Goal: Task Accomplishment & Management: Manage account settings

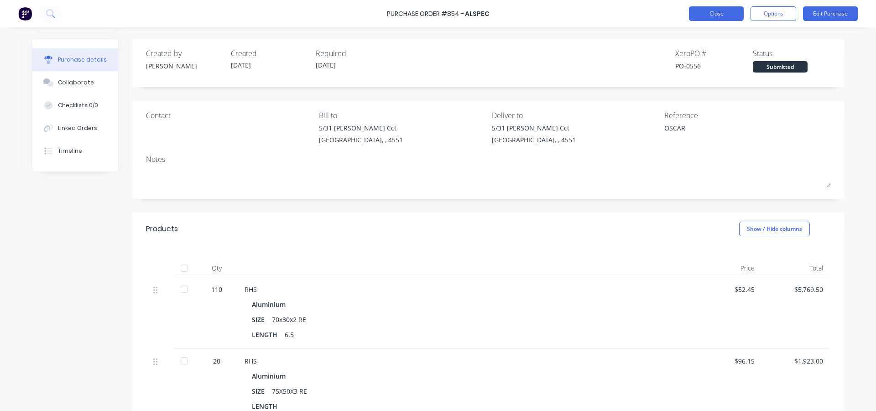
click at [702, 9] on button "Close" at bounding box center [716, 13] width 55 height 15
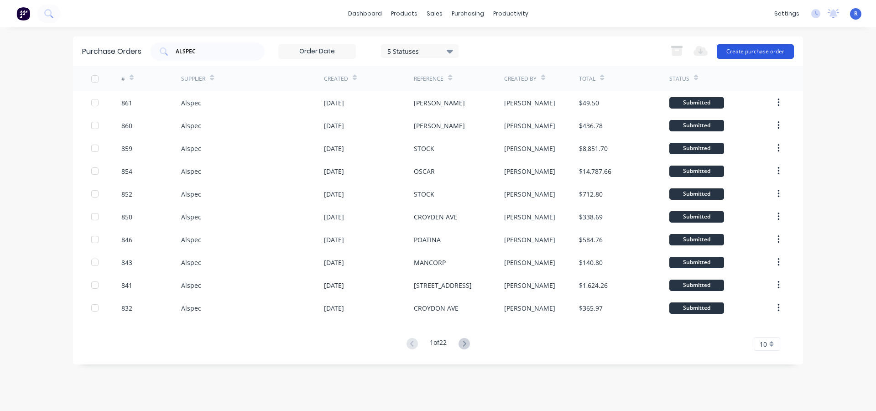
click at [760, 53] on button "Create purchase order" at bounding box center [755, 51] width 77 height 15
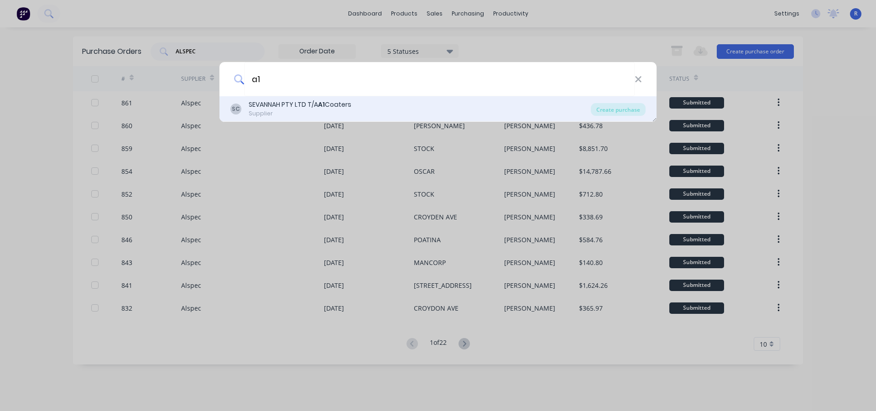
type input "a1"
click at [296, 109] on div "SEVANNAH PTY LTD T/A A1 Coaters" at bounding box center [300, 105] width 103 height 10
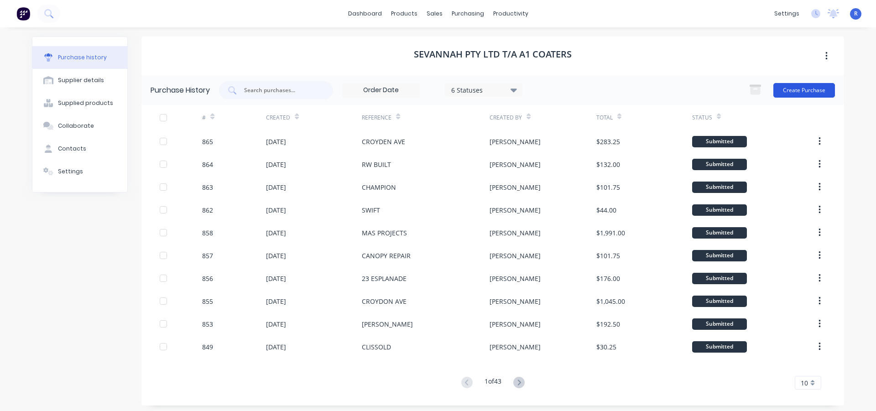
click at [813, 88] on button "Create Purchase" at bounding box center [804, 90] width 62 height 15
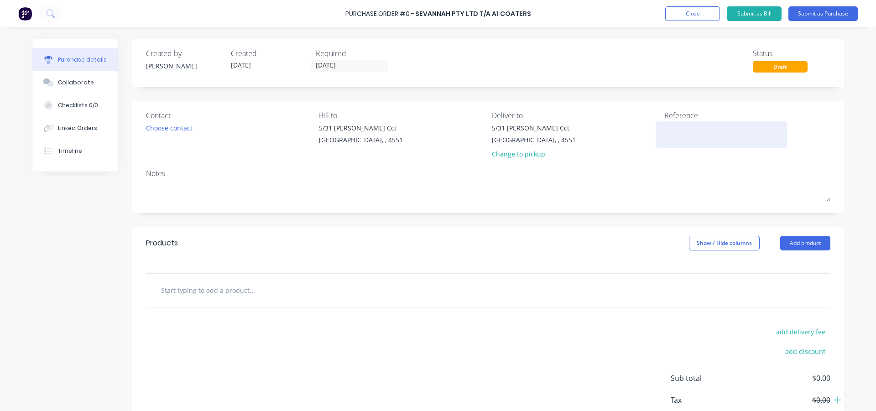
click at [664, 130] on textarea at bounding box center [721, 133] width 114 height 21
type textarea "A"
type textarea "ELANORA PL"
type textarea "x"
type textarea "ELANORA PL"
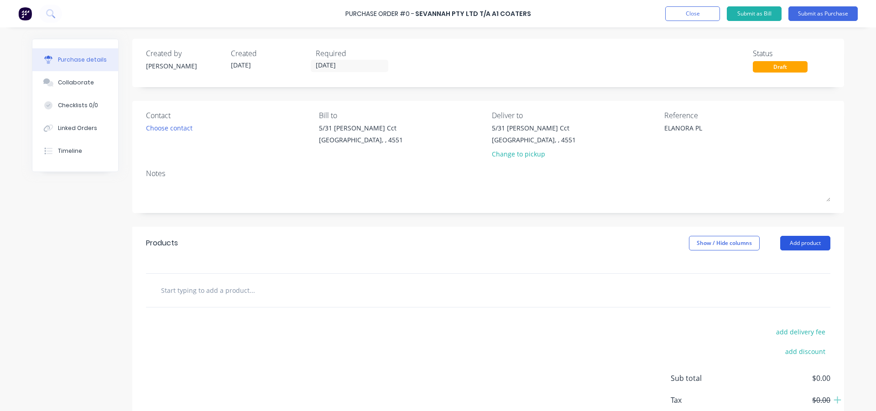
click at [791, 240] on button "Add product" at bounding box center [805, 243] width 50 height 15
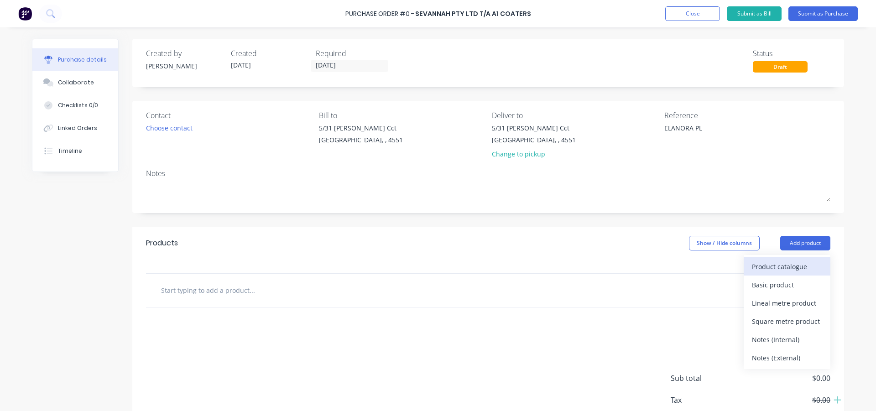
click at [784, 261] on div "Product catalogue" at bounding box center [787, 266] width 70 height 13
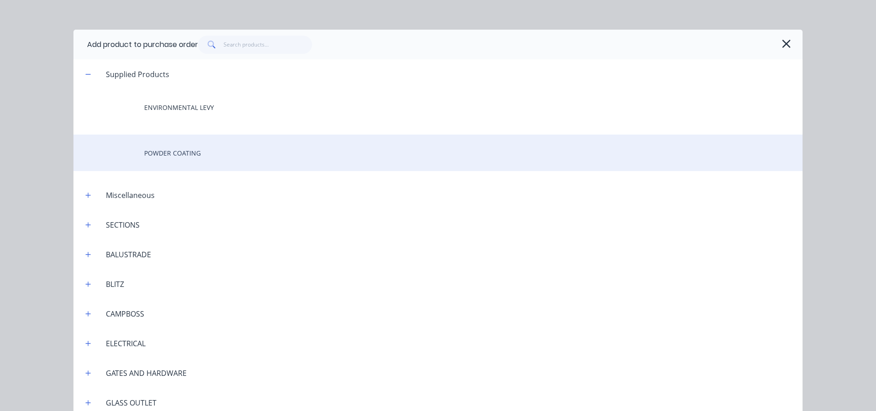
click at [214, 151] on div "POWDER COATING" at bounding box center [437, 153] width 729 height 36
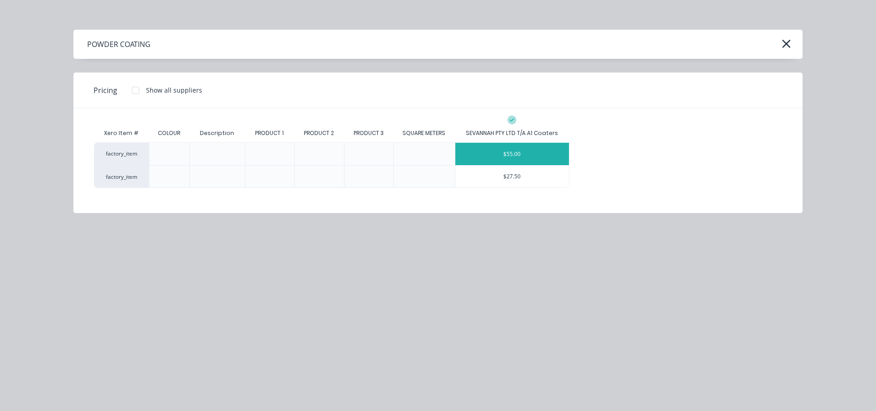
click at [552, 145] on div "$55.00" at bounding box center [512, 154] width 114 height 22
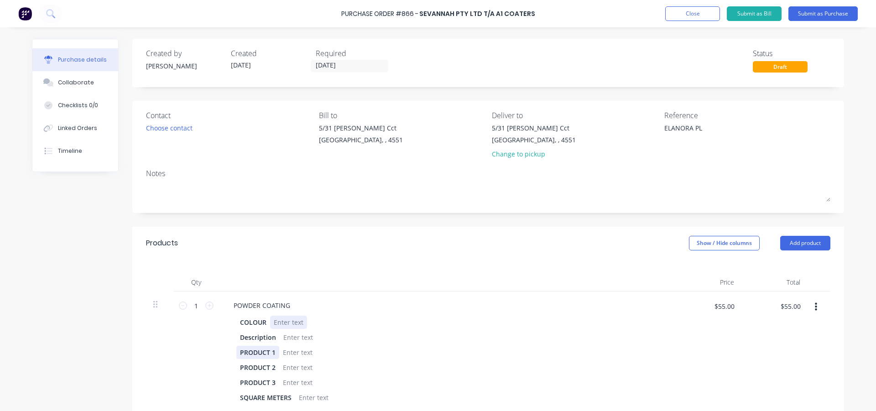
drag, startPoint x: 279, startPoint y: 322, endPoint x: 267, endPoint y: 347, distance: 27.9
click at [280, 322] on div at bounding box center [288, 322] width 37 height 13
type textarea "x"
click at [291, 354] on div at bounding box center [297, 352] width 37 height 13
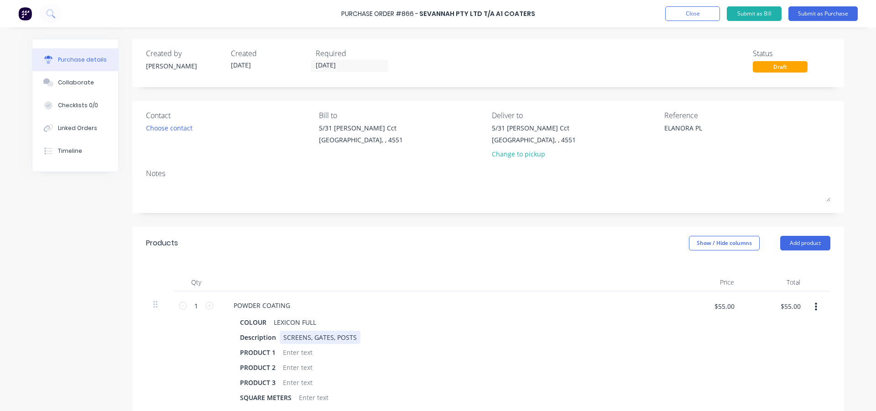
click at [280, 337] on div "SCREENS, GATES, POSTS" at bounding box center [320, 337] width 81 height 13
type textarea "x"
click at [288, 348] on div at bounding box center [297, 352] width 37 height 13
click at [315, 354] on div "PRODUCT 1 9 SCREENS" at bounding box center [445, 352] width 418 height 13
drag, startPoint x: 312, startPoint y: 352, endPoint x: 317, endPoint y: 360, distance: 8.8
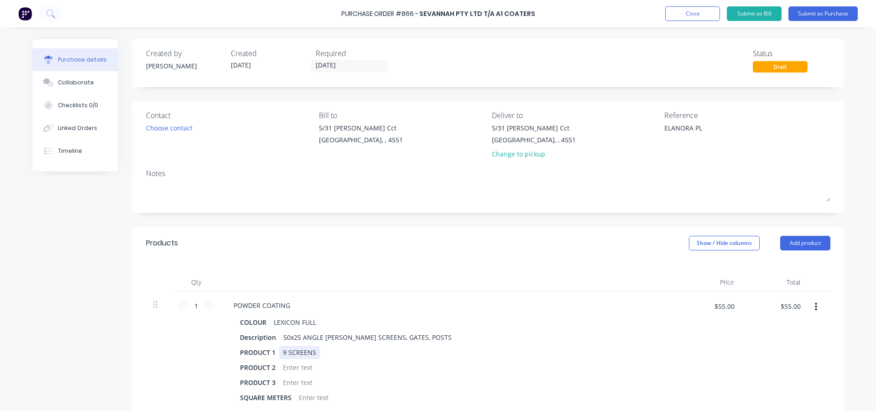
click at [313, 353] on div "9 SCREENS" at bounding box center [299, 352] width 41 height 13
click at [348, 354] on div "9 SCREENS, 17.7 L/M x" at bounding box center [316, 352] width 75 height 13
type textarea "x"
click at [296, 368] on div at bounding box center [297, 367] width 37 height 13
click at [364, 354] on div "9 SCREENS, 17.7 L/M x 1800" at bounding box center [324, 352] width 91 height 13
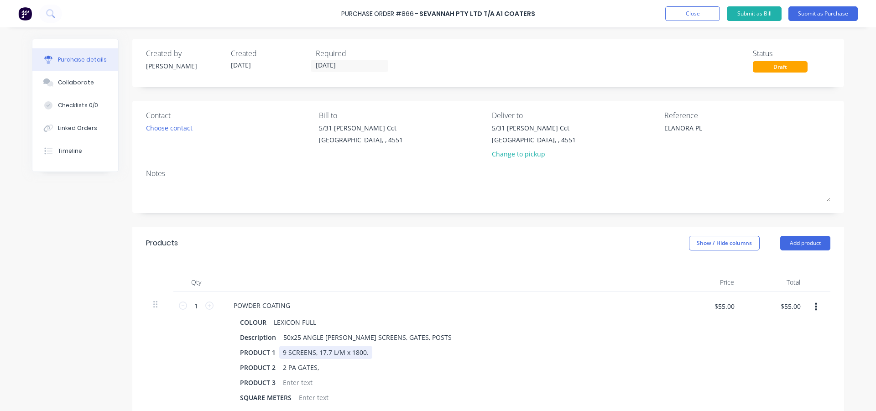
click at [311, 355] on div "9 SCREENS, 17.7 L/M x 1800." at bounding box center [325, 352] width 93 height 13
click at [385, 354] on div "9 SCREENS TOTAL, 17.7 L/M x 1800." at bounding box center [336, 352] width 114 height 13
click at [468, 364] on div "PRODUCT 2 2 PA GATES," at bounding box center [445, 367] width 418 height 13
click at [390, 354] on div "9 SCREENS TOTAL, 17.7 L/M x 1800. 3 AT 2000" at bounding box center [352, 352] width 146 height 13
click at [386, 351] on div "9 SCREENS TOTAL, 17.7 L/M x 1800. 3 OF THEM ARE AT 2000" at bounding box center [373, 352] width 189 height 13
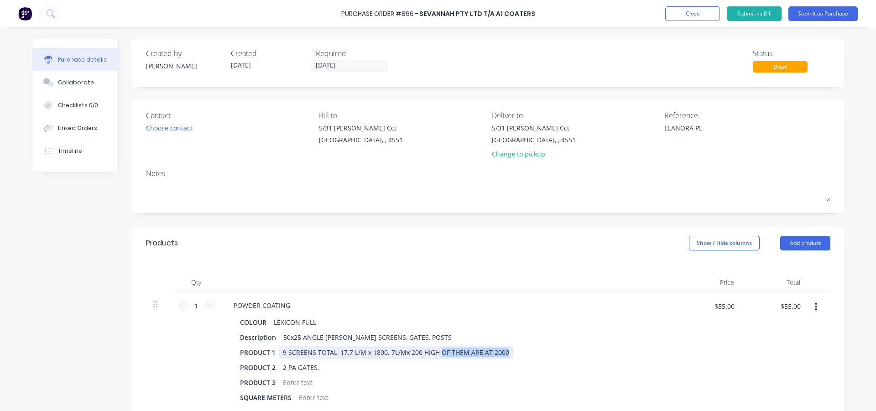
drag, startPoint x: 502, startPoint y: 353, endPoint x: 436, endPoint y: 353, distance: 66.1
click at [436, 353] on div "9 SCREENS TOTAL, 17.7 L/M x 1800. 7L/Mx 200 HIGH OF THEM ARE AT 2000" at bounding box center [396, 352] width 234 height 13
click at [416, 354] on div "9 SCREENS TOTAL, 17.7 L/M x 1800. 7L/Mx 200 HIGH" at bounding box center [361, 352] width 164 height 13
click at [388, 352] on div "9 SCREENS TOTAL, 17.7 L/M x 1800. 7L/Mx 2000 HIGH" at bounding box center [363, 352] width 168 height 13
drag, startPoint x: 347, startPoint y: 353, endPoint x: 336, endPoint y: 353, distance: 11.4
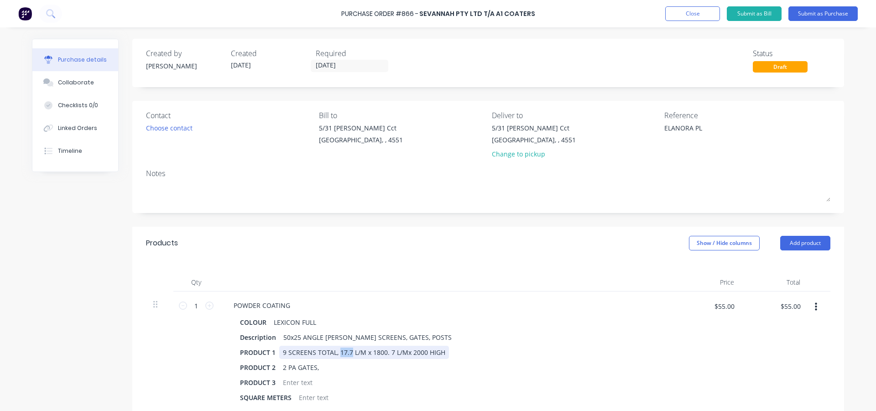
click at [336, 353] on div "9 SCREENS TOTAL, 17.7 L/M x 1800. 7 L/Mx 2000 HIGH" at bounding box center [364, 352] width 170 height 13
click at [518, 373] on div "PRODUCT 2 2 PA GATES," at bounding box center [445, 367] width 418 height 13
click at [381, 352] on div "9 SCREENS TOTAL, 10.7 L/M x 1800. 7 L/Mx 2000 HIGH" at bounding box center [364, 352] width 170 height 13
click at [514, 349] on div "PRODUCT 1 9 SCREENS TOTAL, 10.7 L/M x 1800 HIGH. 7 L/Mx 2000 HIGH" at bounding box center [445, 352] width 418 height 13
click at [315, 369] on div "2 PA GATES," at bounding box center [300, 367] width 43 height 13
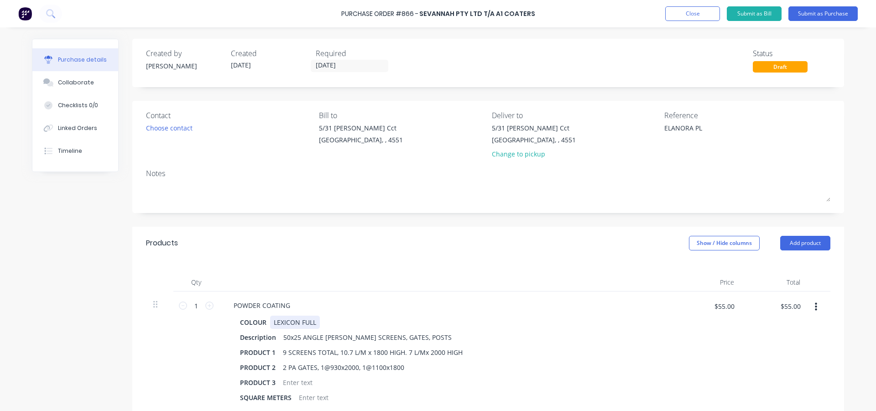
click at [447, 315] on div "POWDER COATING COLOUR LEXICON FULL Description 50x25 ANGLE [PERSON_NAME] SCREEN…" at bounding box center [447, 351] width 456 height 120
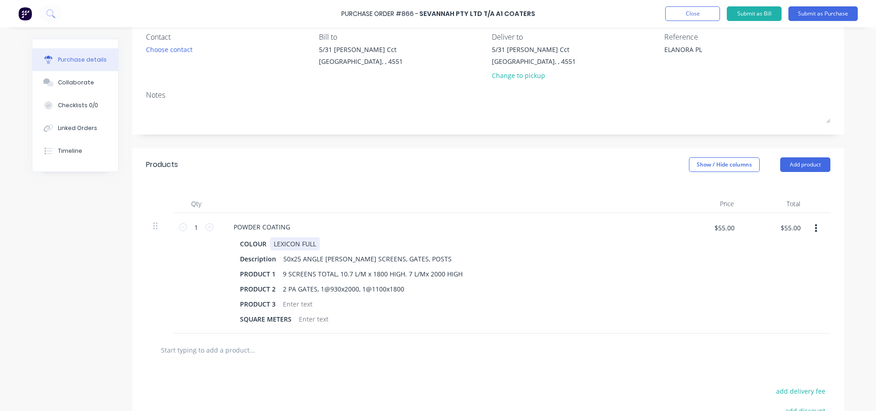
scroll to position [91, 0]
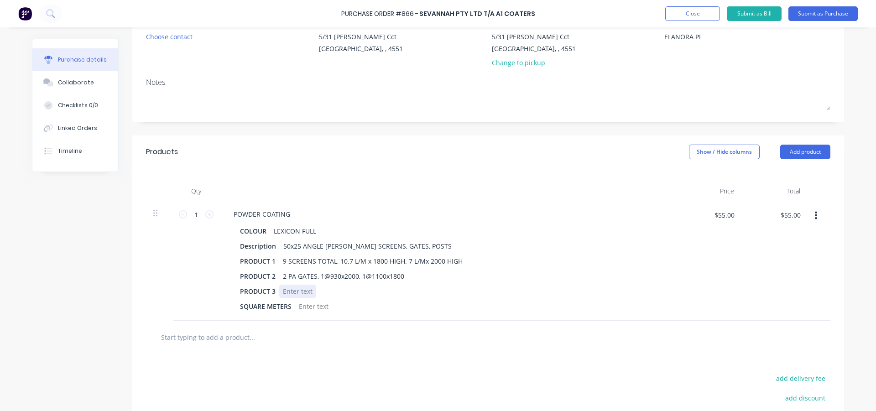
type textarea "x"
click at [299, 291] on div at bounding box center [297, 291] width 37 height 13
click at [312, 290] on div "10 POSTS." at bounding box center [298, 291] width 38 height 13
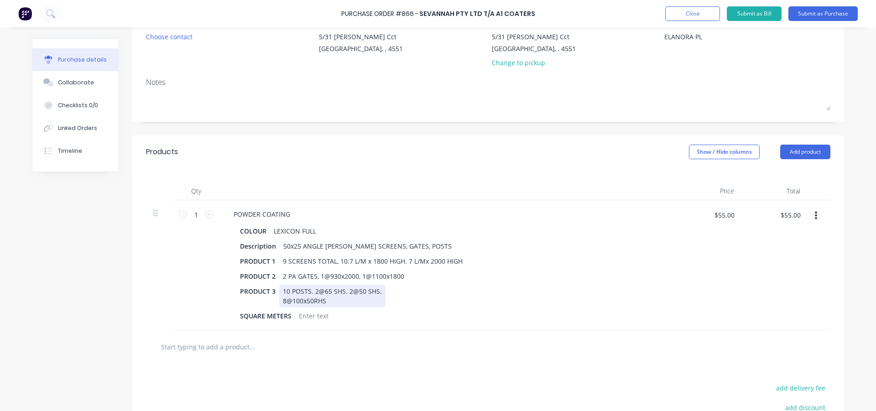
click at [310, 300] on div "10 POSTS. 2@65 SHS. 2@50 SHS. 8@100x50RHS" at bounding box center [332, 296] width 106 height 23
click at [325, 302] on div "10 POSTS. 2@65 SHS. 2@50 SHS. 8@100x50 RHS" at bounding box center [332, 296] width 106 height 23
click at [398, 301] on div "PRODUCT 3 10 POSTS. 2@65 SHS. 2@50 SHS. 8@100x50 RHS" at bounding box center [445, 296] width 418 height 23
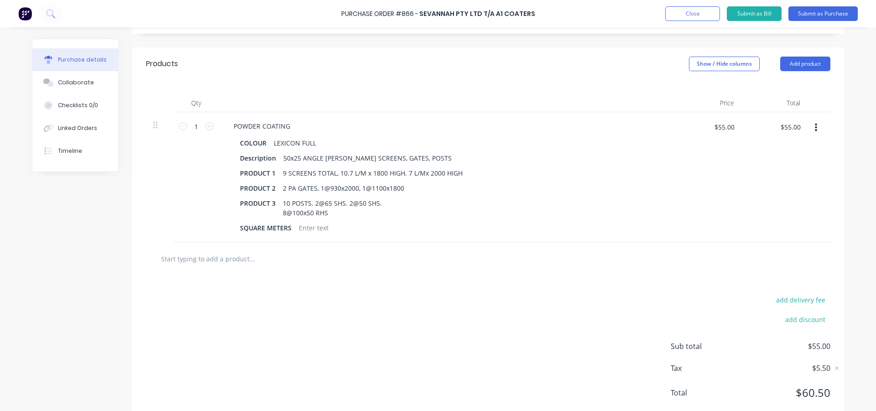
scroll to position [203, 0]
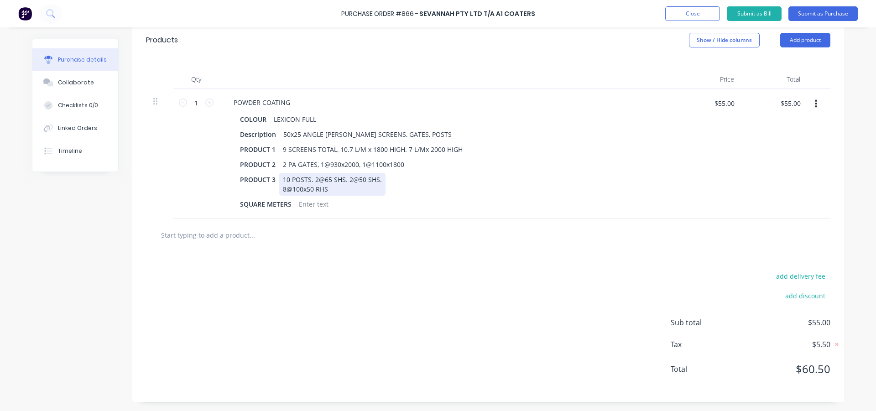
drag, startPoint x: 315, startPoint y: 179, endPoint x: 315, endPoint y: 184, distance: 5.0
click at [315, 179] on div "10 POSTS. 2@65 SHS. 2@50 SHS. 8@100x50 RHS" at bounding box center [332, 184] width 106 height 23
click at [283, 193] on div "10 POSTS. 3@65 SHS. 2@50 SHS. 8@100x50 RHS" at bounding box center [332, 184] width 106 height 23
click at [353, 254] on div "add delivery fee add discount Sub total $55.00 Tax $5.50 Total $60.50" at bounding box center [488, 327] width 712 height 150
click at [282, 188] on div "10 POSTS. 3@65 SHS. 2@50 SHS. 7@100x50 RHS" at bounding box center [332, 184] width 106 height 23
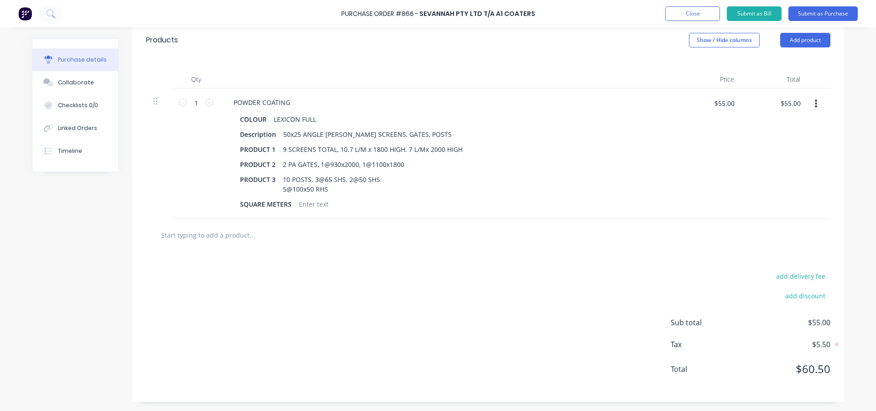
click at [330, 269] on div "add delivery fee add discount Sub total $55.00 Tax $5.50 Total $60.50" at bounding box center [488, 327] width 712 height 150
click at [282, 191] on div "10 POSTS. 3@65 SHS. 2@50 SHS. 5@100x50 RHS" at bounding box center [332, 184] width 106 height 23
click at [322, 255] on div "add delivery fee add discount Sub total $55.00 Tax $5.50 Total $60.50" at bounding box center [488, 327] width 712 height 150
click at [313, 180] on div "10 POSTS. 3@65 SHS. 2@50 SHS. 6@100x50 RHS" at bounding box center [332, 184] width 106 height 23
click at [330, 189] on div "10 POSTS. 2@65 SHS. 2@50 SHS. 6@100x50 RHS" at bounding box center [332, 184] width 106 height 23
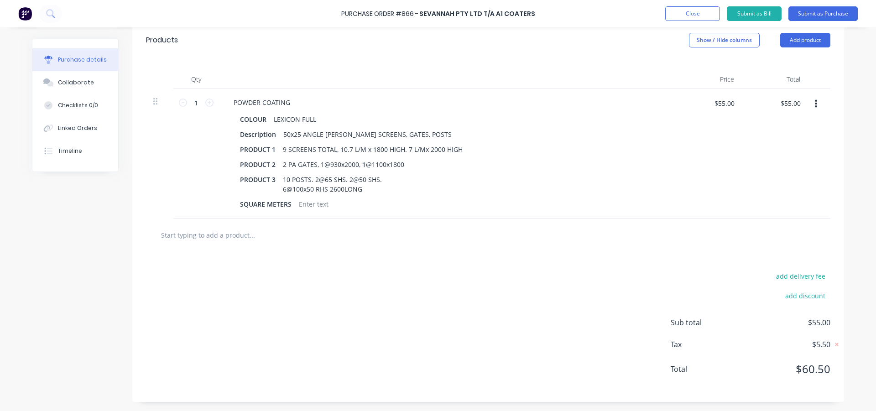
click at [342, 274] on div "add delivery fee add discount Sub total $55.00 Tax $5.50 Total $60.50" at bounding box center [488, 327] width 712 height 150
click at [339, 178] on div "10 POSTS. 2@65 SHS. 2@50 SHS. 6@100x50 RHS 2600LONG" at bounding box center [332, 184] width 106 height 23
click at [412, 182] on div "10 POSTS. 2@65 SHS 2600 LONG. 2@50 SHS. 6@100x50 RHS 2600LONG" at bounding box center [350, 184] width 142 height 23
click at [473, 296] on div "add delivery fee add discount Sub total $55.00 Tax $5.50 Total $60.50" at bounding box center [488, 327] width 712 height 150
click at [339, 191] on div "10 POSTS. 2@65 SHS 2600 LONG. 2@50 SHS 2000LONG. 6@100x50 RHS 2600LONG" at bounding box center [367, 184] width 177 height 23
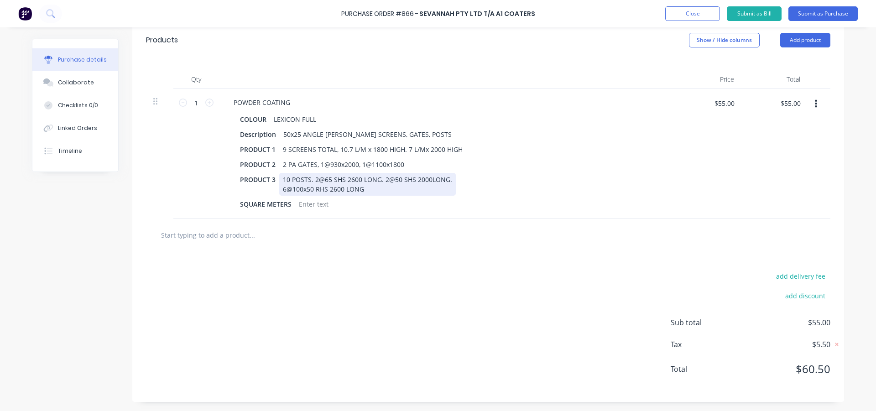
click at [426, 181] on div "10 POSTS. 2@65 SHS 2600 LONG. 2@50 SHS 2000LONG. 6@100x50 RHS 2600 LONG" at bounding box center [367, 184] width 177 height 23
click at [442, 266] on div "add delivery fee add discount Sub total $55.00 Tax $5.50 Total $60.50" at bounding box center [488, 327] width 712 height 150
type textarea "x"
drag, startPoint x: 289, startPoint y: 203, endPoint x: 222, endPoint y: 208, distance: 67.2
click at [222, 208] on div "POWDER COATING COLOUR LEXICON FULL Description 50x25 ANGLE [PERSON_NAME] SCREEN…" at bounding box center [447, 153] width 456 height 130
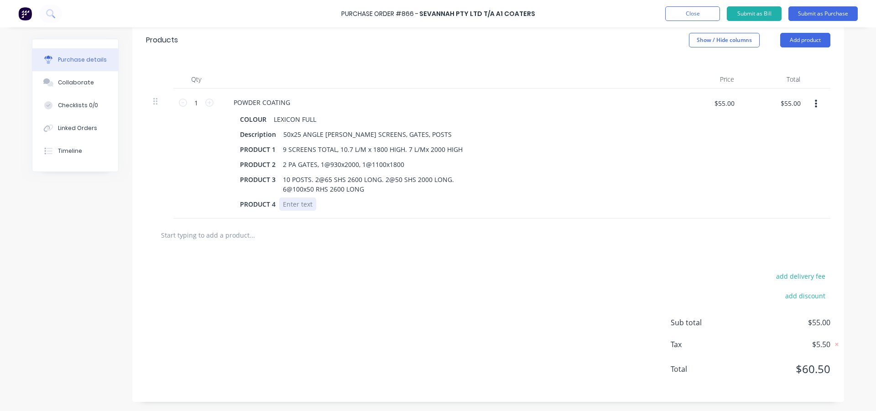
type textarea "x"
click at [286, 206] on div at bounding box center [297, 204] width 37 height 13
click at [379, 206] on div "6 OF LOOSE ANGLE@ 2000 LONG." at bounding box center [333, 204] width 109 height 13
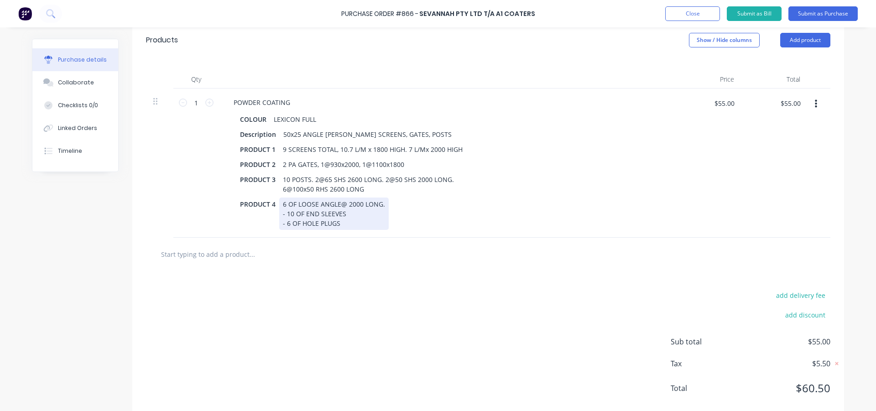
click at [280, 205] on div "6 OF LOOSE ANGLE@ 2000 LONG. - 10 OF END SLEEVES - 6 OF HOLE PLUGS" at bounding box center [333, 214] width 109 height 32
click at [388, 288] on div "add delivery fee add discount Sub total $55.00 Tax $5.50 Total $60.50" at bounding box center [488, 346] width 712 height 150
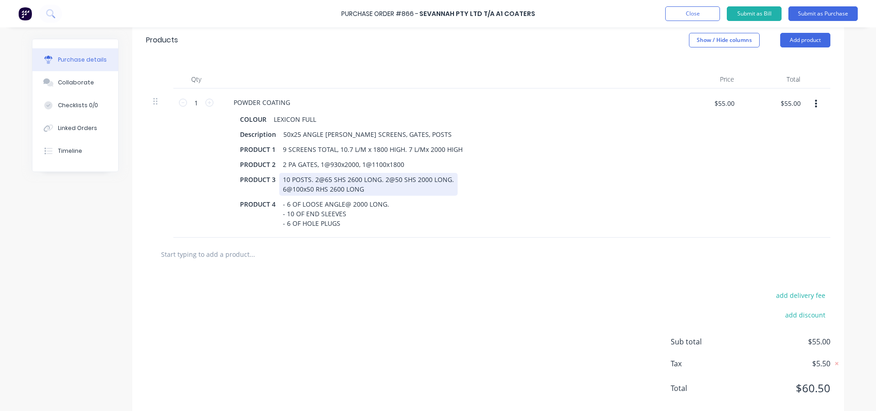
click at [311, 179] on div "10 POSTS. 2@65 SHS 2600 LONG. 2@50 SHS 2000 LONG. 6@100x50 RHS 2600 LONG" at bounding box center [368, 184] width 178 height 23
click at [401, 274] on div "add delivery fee add discount Sub total $55.00 Tax $5.50 Total $60.50" at bounding box center [488, 346] width 712 height 150
click at [310, 180] on div "10 POSTS. 2@65 SHS 2600 LONG. 2@50 SHS 2000 LONG. 6@100x50 RHS 2600 LONG" at bounding box center [368, 184] width 178 height 23
click at [364, 288] on div "add delivery fee add discount Sub total $55.00 Tax $5.50 Total $60.50" at bounding box center [488, 346] width 712 height 150
click at [365, 287] on div "add delivery fee add discount Sub total $55.00 Tax $5.50 Total $60.50" at bounding box center [488, 346] width 712 height 150
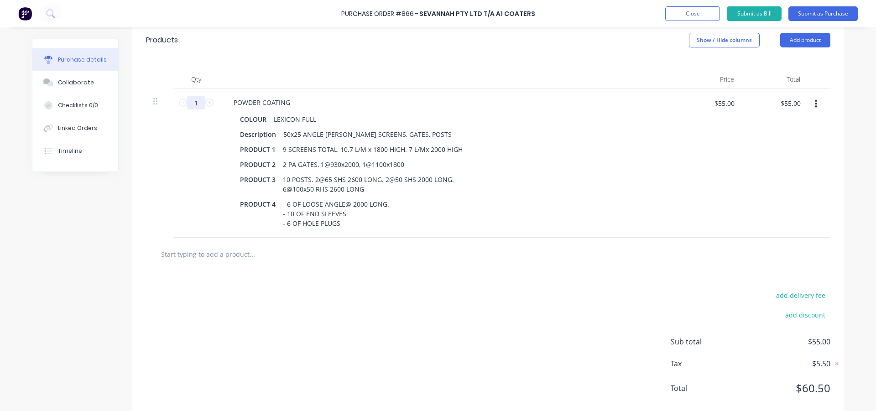
click at [194, 101] on input "1" at bounding box center [196, 103] width 18 height 14
type textarea "x"
type input "3"
type textarea "x"
type input "$165.00"
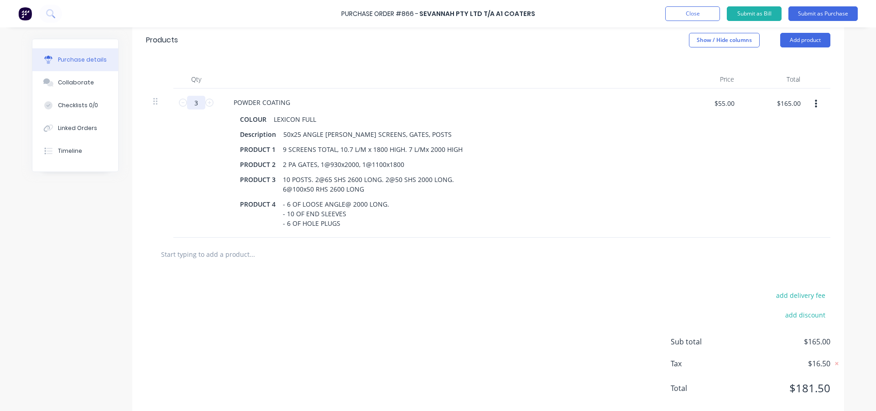
type textarea "x"
type input "37"
type textarea "x"
type input "$2,035.00"
type textarea "x"
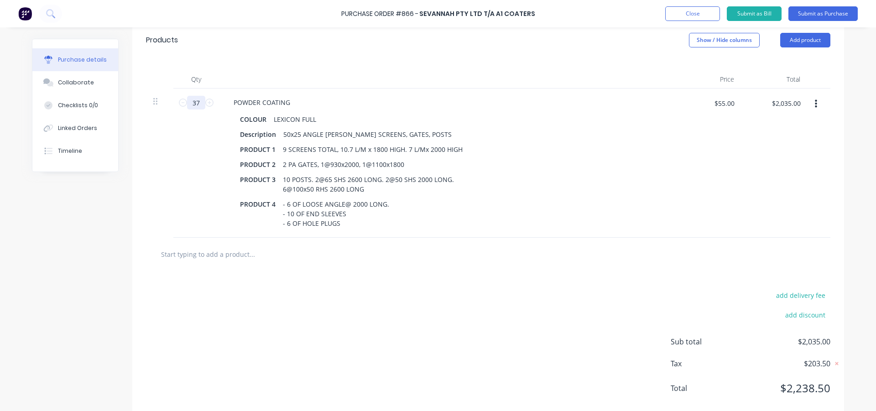
type input "37."
type textarea "x"
type input "37.4"
type textarea "x"
type input "$2,057.00"
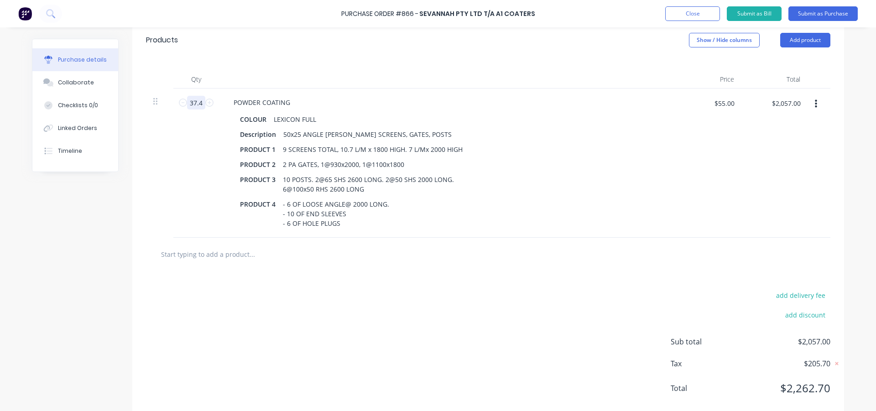
type input "37.4"
click at [339, 329] on div "add delivery fee add discount Sub total $2,057.00 Tax $205.70 Total $2,262.70" at bounding box center [488, 346] width 712 height 150
click at [199, 105] on input "37.4" at bounding box center [196, 103] width 18 height 14
click at [200, 104] on input "37.4" at bounding box center [196, 103] width 18 height 14
click at [198, 103] on input "37.4" at bounding box center [196, 103] width 18 height 14
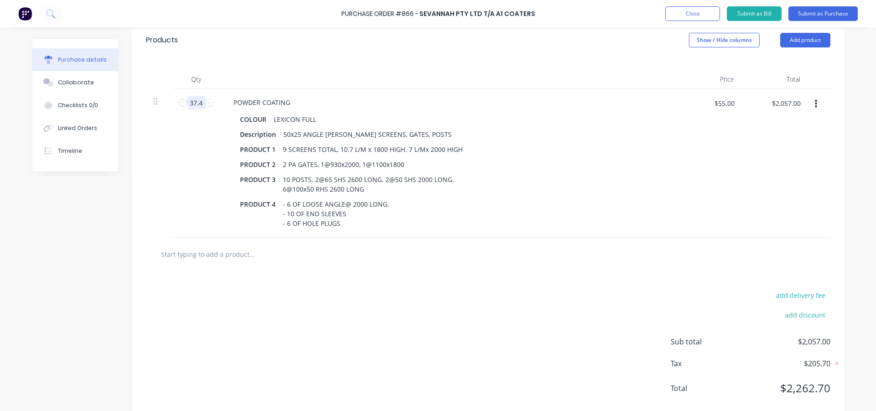
type textarea "x"
type input "37."
type textarea "x"
type input "37"
type input "$2,035.00"
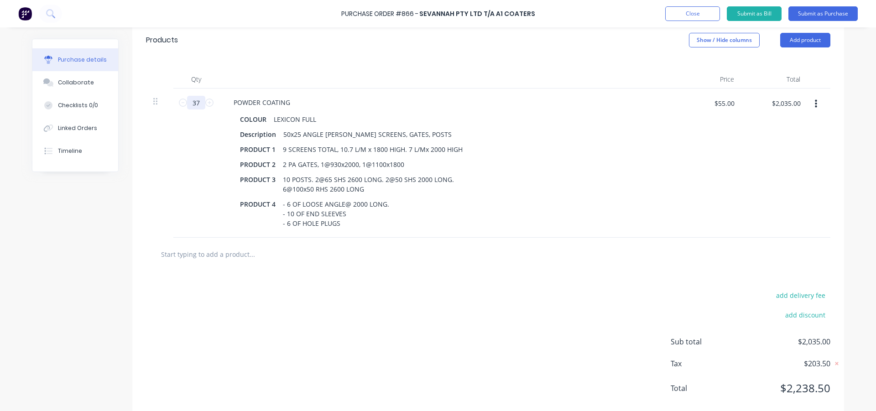
type textarea "x"
type input "3"
type textarea "x"
type input "$165.00"
type textarea "x"
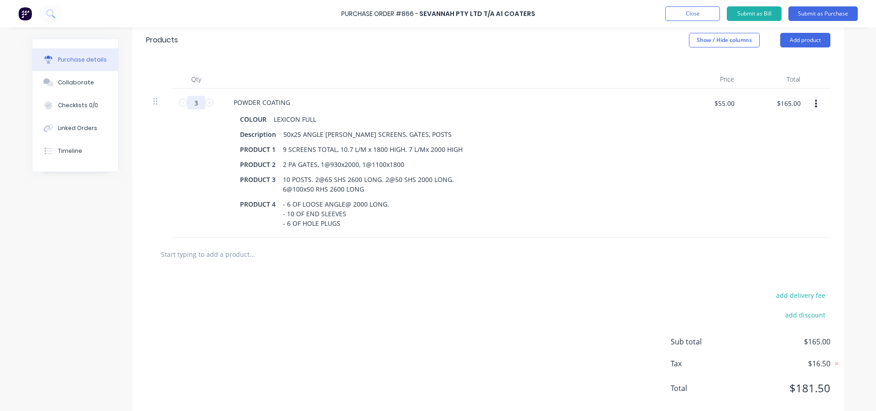
type input "38"
type textarea "x"
type input "$2,090.00"
type input "38"
click at [484, 382] on div "add delivery fee add discount Sub total $2,090.00 Tax $209.00 Total $2,299.00" at bounding box center [488, 346] width 712 height 150
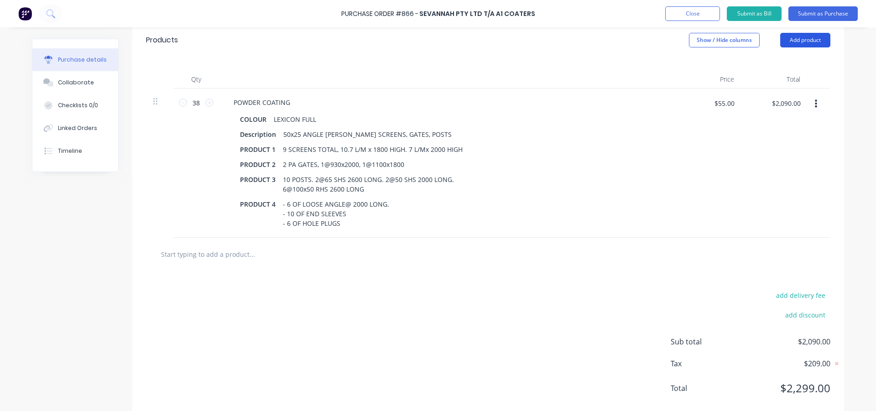
click at [800, 45] on button "Add product" at bounding box center [805, 40] width 50 height 15
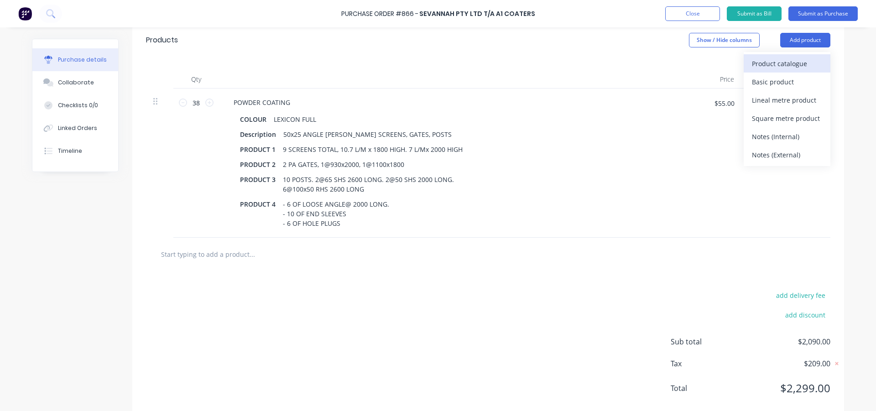
click at [788, 58] on div "Product catalogue" at bounding box center [787, 63] width 70 height 13
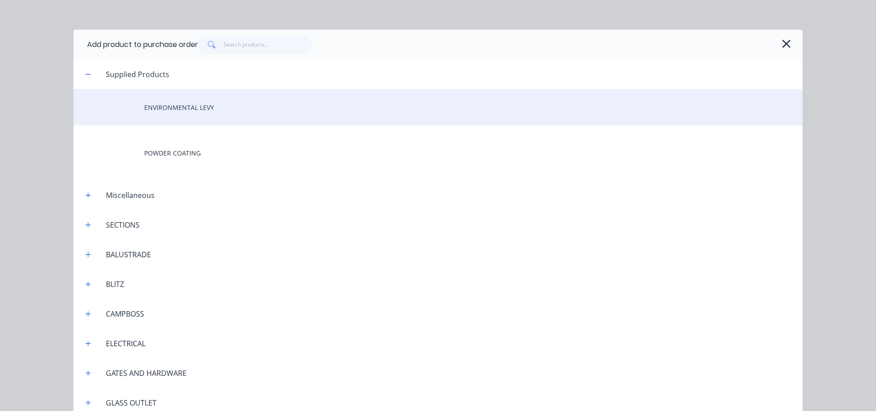
click at [192, 111] on div "ENVIRONMENTAL LEVY" at bounding box center [437, 107] width 729 height 36
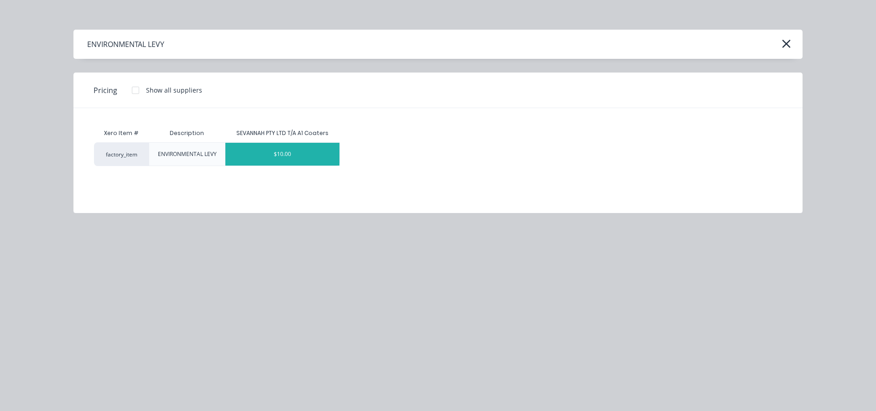
click at [298, 155] on div "$10.00" at bounding box center [282, 154] width 114 height 23
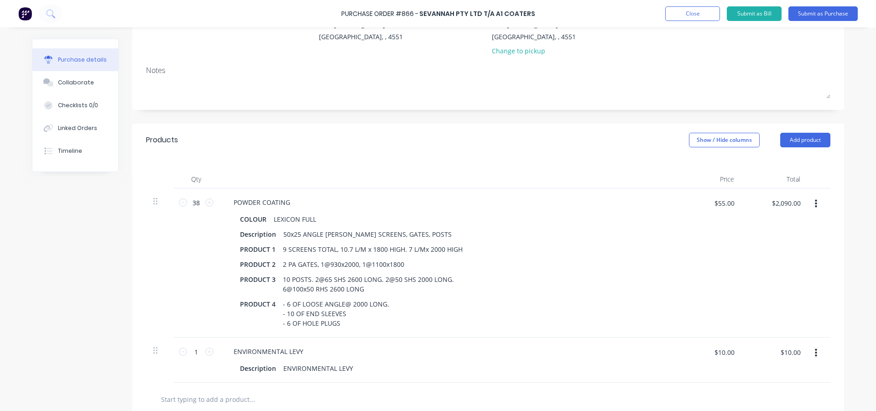
scroll to position [39, 0]
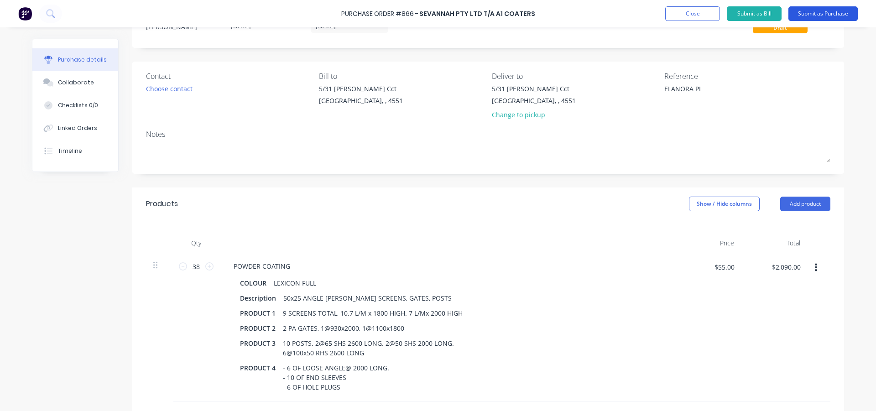
click at [803, 11] on button "Submit as Purchase" at bounding box center [822, 13] width 69 height 15
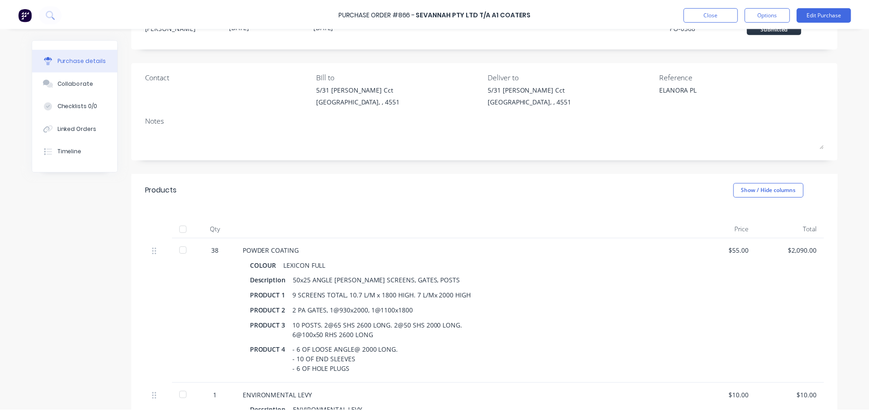
scroll to position [0, 0]
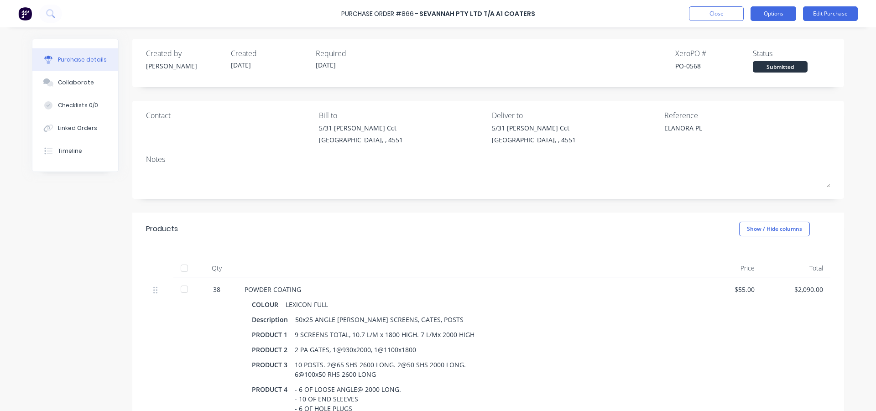
click at [762, 14] on button "Options" at bounding box center [773, 13] width 46 height 15
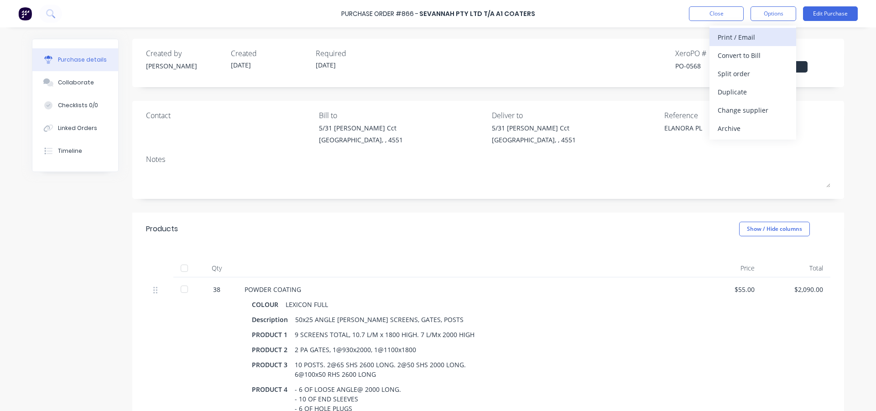
click at [749, 36] on div "Print / Email" at bounding box center [752, 37] width 70 height 13
click at [735, 61] on div "With pricing" at bounding box center [752, 55] width 70 height 13
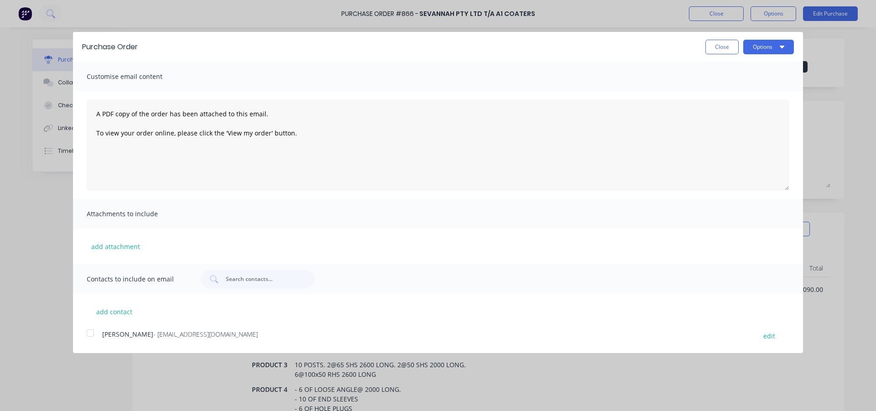
click at [91, 335] on div at bounding box center [90, 333] width 18 height 18
click at [774, 46] on button "Options" at bounding box center [768, 47] width 51 height 15
click at [744, 93] on div "Email" at bounding box center [750, 88] width 70 height 13
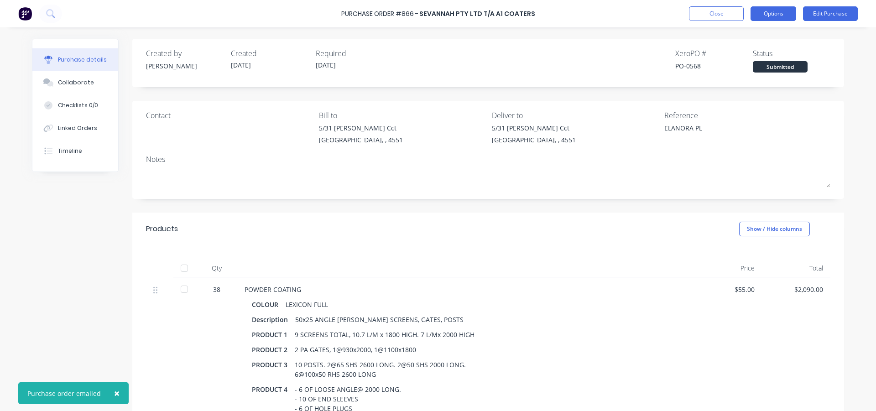
click at [766, 14] on button "Options" at bounding box center [773, 13] width 46 height 15
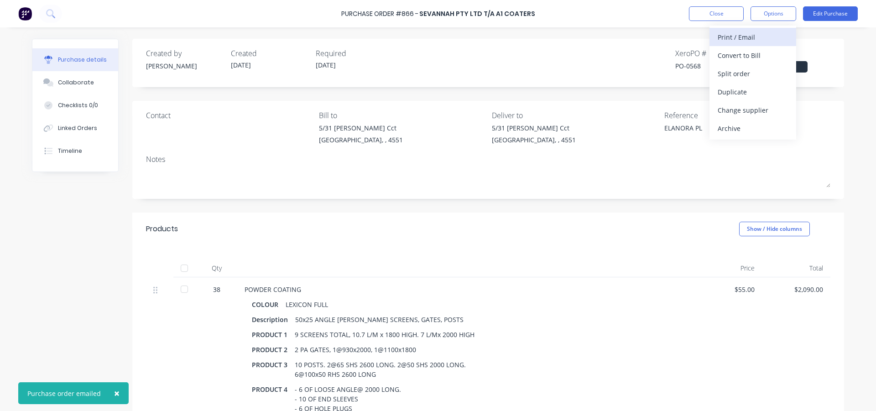
click at [761, 34] on div "Print / Email" at bounding box center [752, 37] width 70 height 13
click at [751, 51] on div "With pricing" at bounding box center [752, 55] width 70 height 13
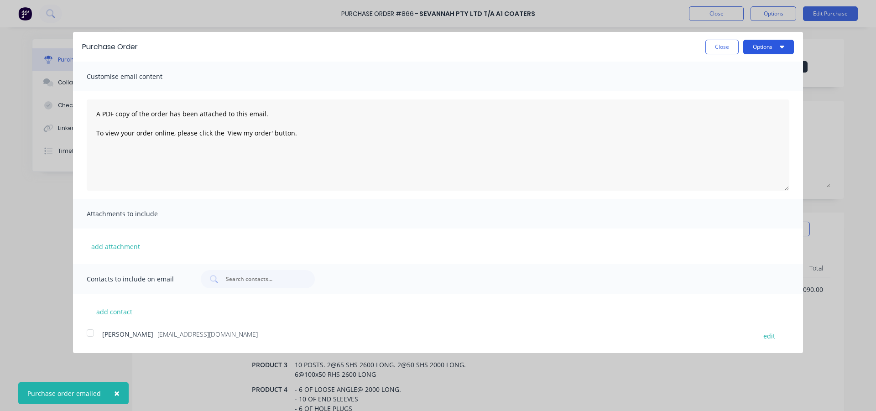
click at [749, 48] on button "Options" at bounding box center [768, 47] width 51 height 15
click at [741, 64] on div "Print" at bounding box center [750, 69] width 70 height 13
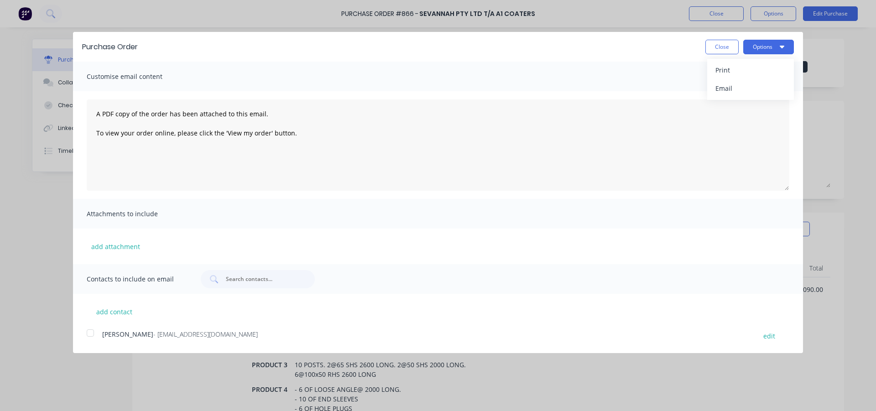
click at [717, 46] on button "Close" at bounding box center [721, 47] width 33 height 15
type textarea "x"
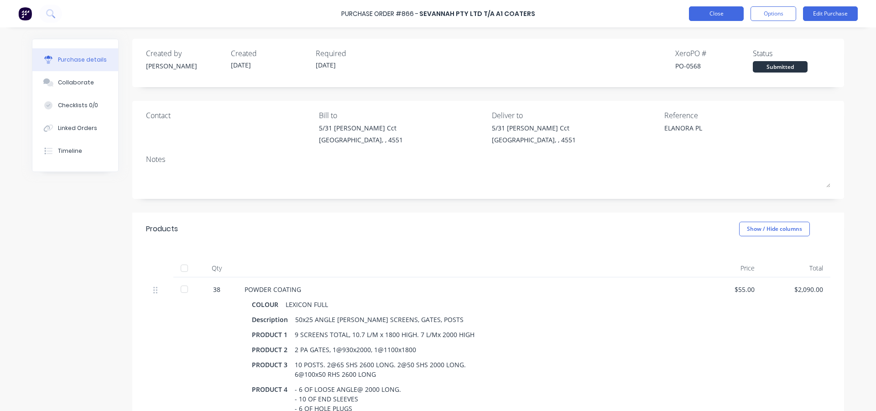
click at [705, 16] on button "Close" at bounding box center [716, 13] width 55 height 15
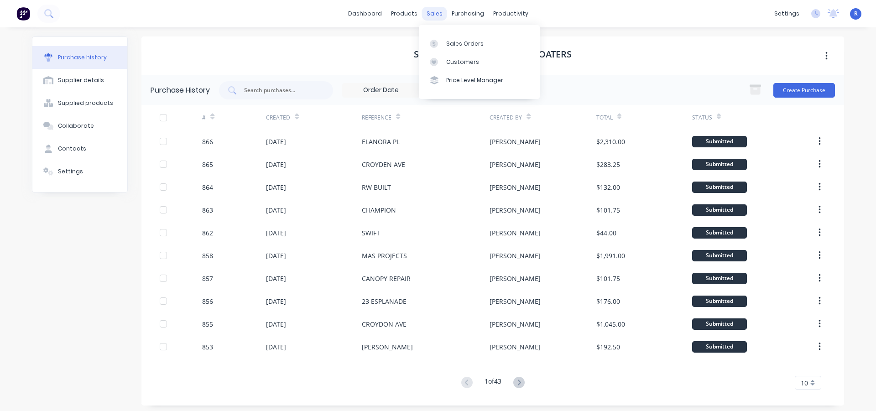
click at [430, 16] on div "sales" at bounding box center [434, 14] width 25 height 14
click at [457, 42] on div "Sales Orders" at bounding box center [464, 44] width 37 height 8
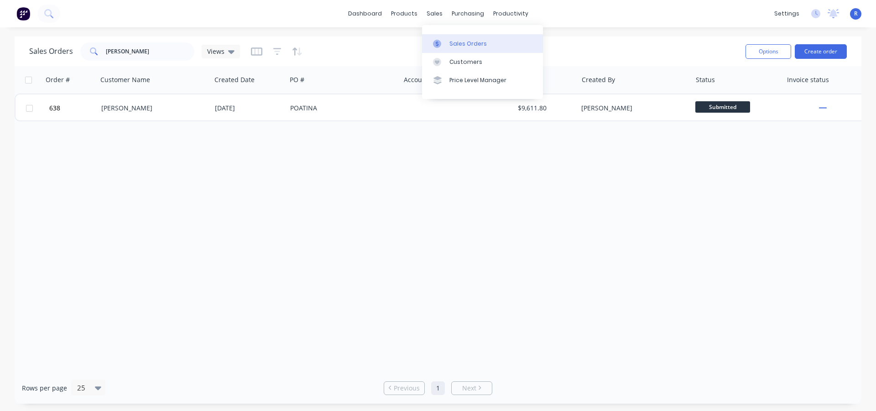
click at [446, 40] on div at bounding box center [440, 44] width 14 height 8
click at [454, 260] on div "Order # Customer Name Created Date PO # Accounting Order # Total ($) Created By…" at bounding box center [438, 219] width 847 height 306
drag, startPoint x: 146, startPoint y: 56, endPoint x: 89, endPoint y: 52, distance: 56.7
click at [89, 52] on div "[PERSON_NAME]" at bounding box center [137, 51] width 114 height 18
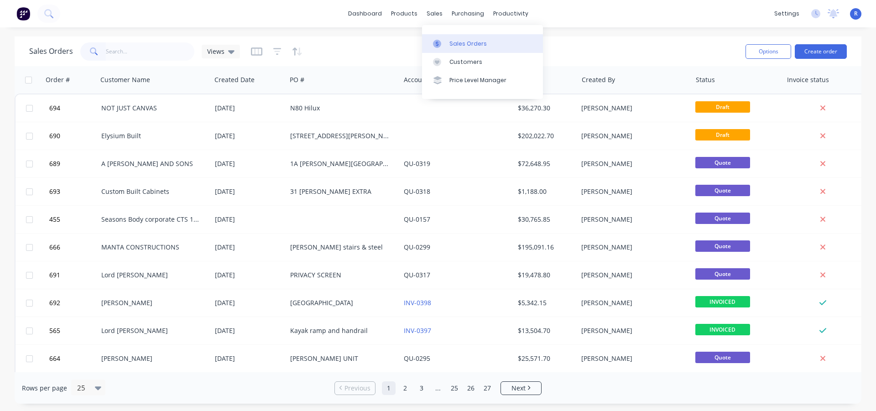
click at [452, 39] on link "Sales Orders" at bounding box center [482, 43] width 121 height 18
click at [155, 50] on input "text" at bounding box center [150, 51] width 89 height 18
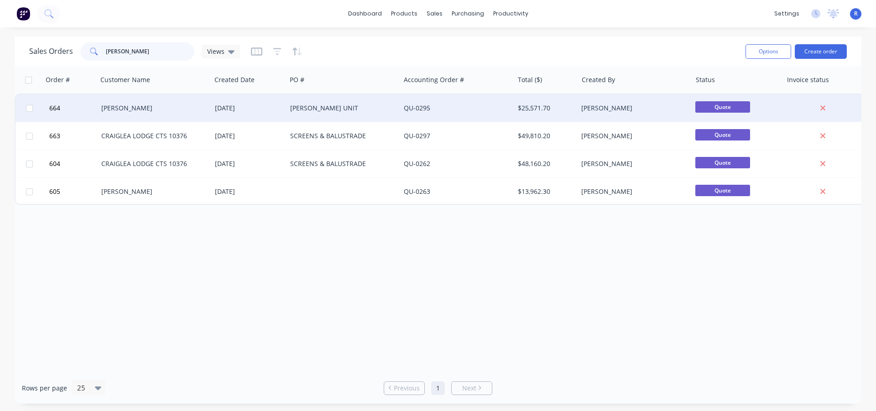
type input "[PERSON_NAME]"
click at [343, 106] on div "[PERSON_NAME] UNIT" at bounding box center [340, 108] width 101 height 9
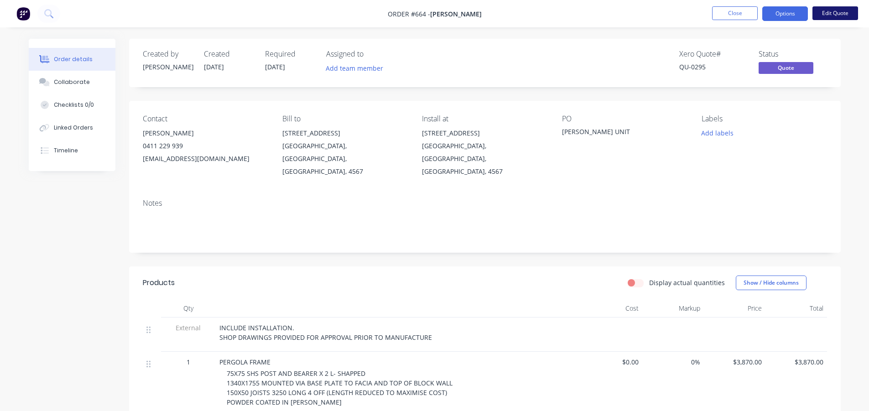
click at [836, 8] on button "Edit Quote" at bounding box center [835, 13] width 46 height 14
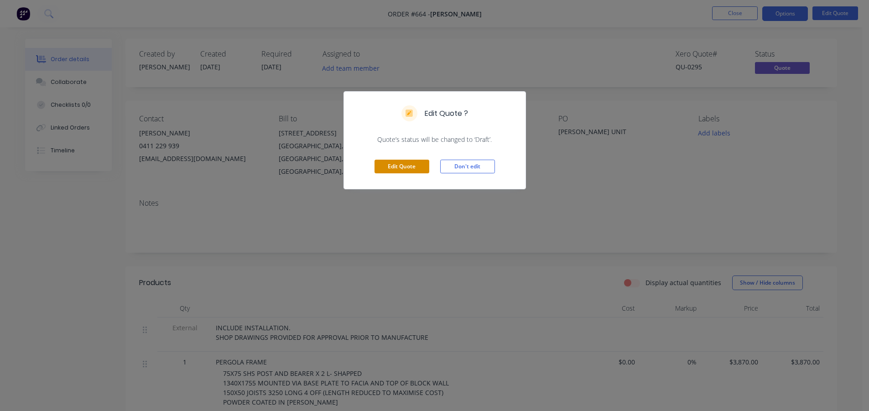
click at [392, 167] on button "Edit Quote" at bounding box center [401, 167] width 55 height 14
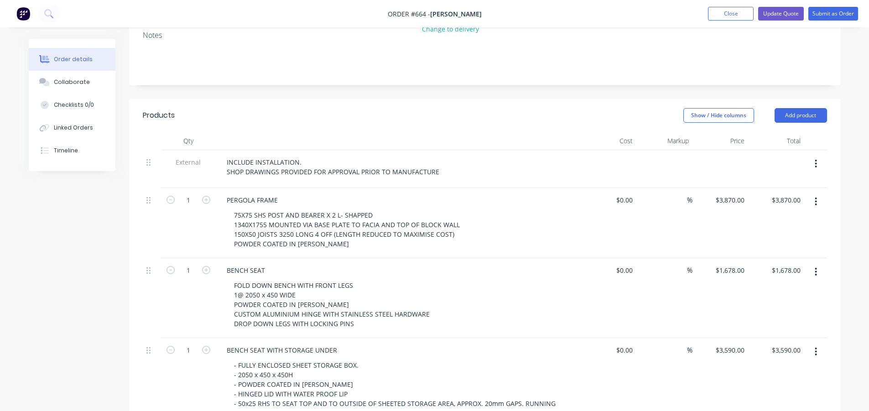
scroll to position [182, 0]
click at [816, 267] on icon "button" at bounding box center [816, 271] width 2 height 8
click at [753, 343] on div "Delete" at bounding box center [784, 349] width 70 height 13
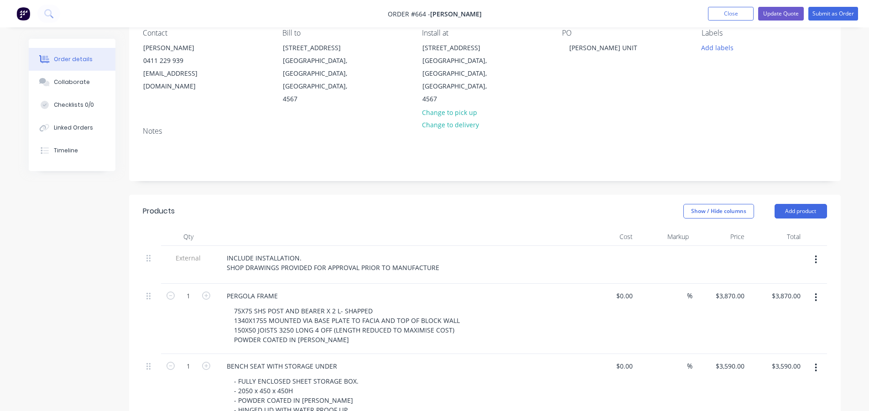
scroll to position [0, 0]
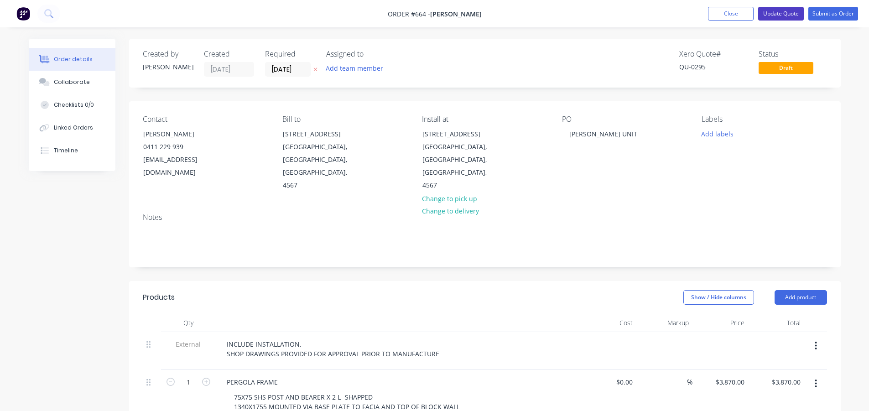
click at [783, 14] on button "Update Quote" at bounding box center [781, 14] width 46 height 14
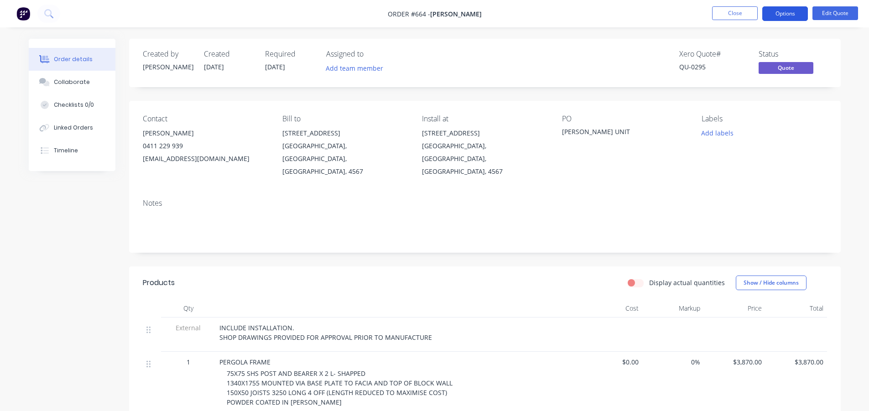
click at [791, 13] on button "Options" at bounding box center [785, 13] width 46 height 15
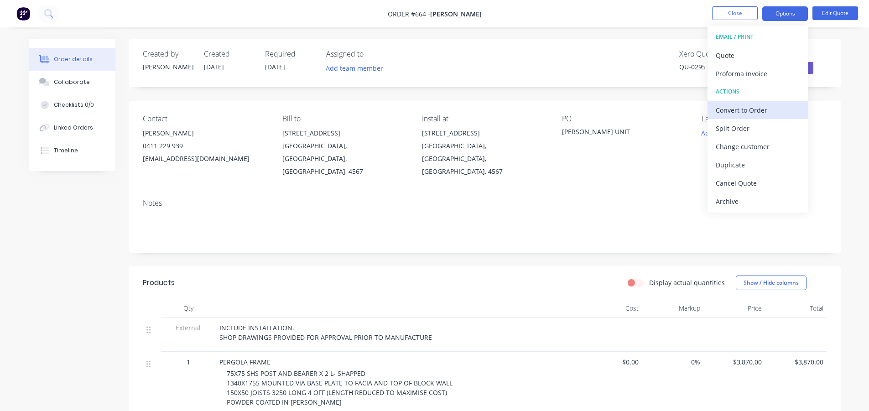
click at [759, 113] on div "Convert to Order" at bounding box center [758, 110] width 84 height 13
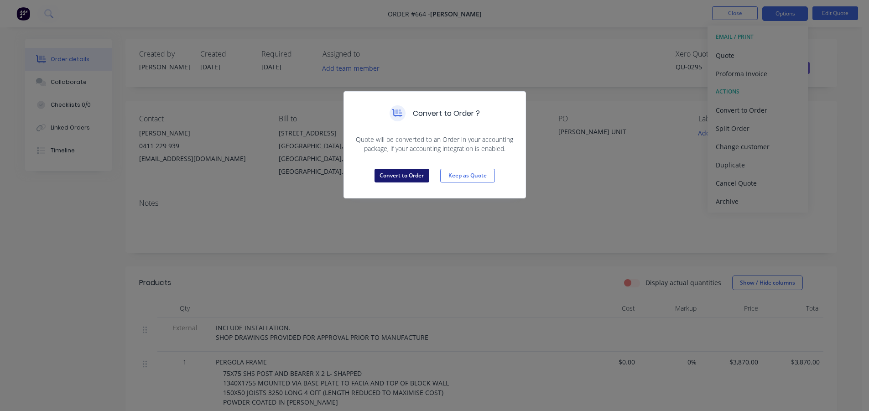
click at [406, 177] on button "Convert to Order" at bounding box center [401, 176] width 55 height 14
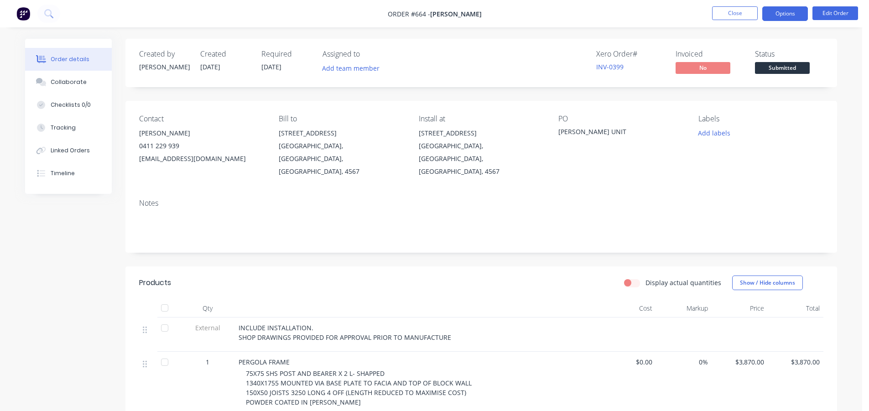
click at [785, 16] on button "Options" at bounding box center [785, 13] width 46 height 15
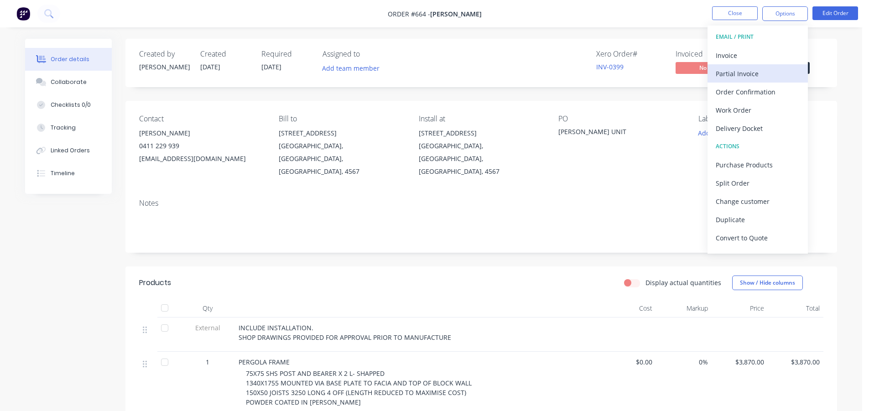
click at [747, 72] on div "Partial Invoice" at bounding box center [758, 73] width 84 height 13
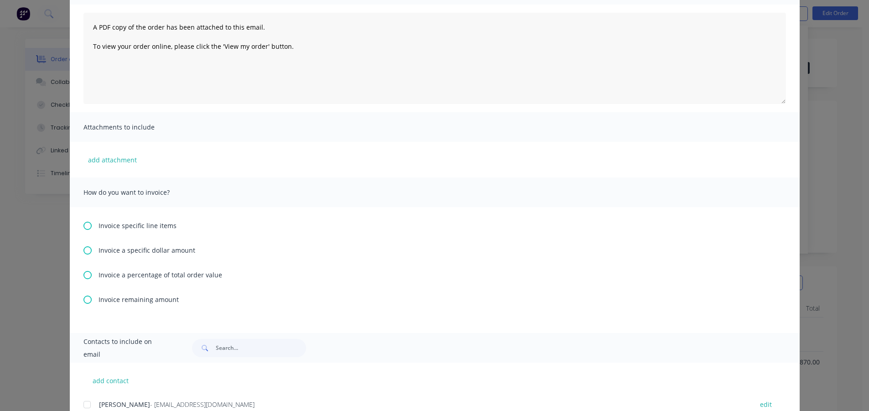
scroll to position [125, 0]
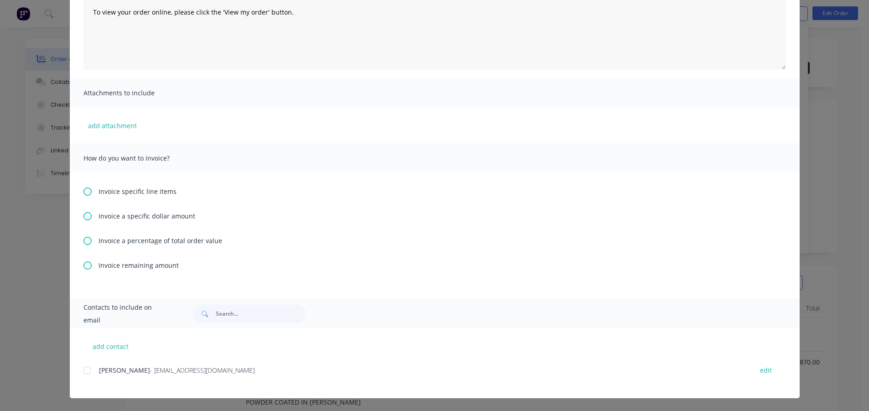
click at [83, 239] on icon at bounding box center [87, 241] width 8 height 8
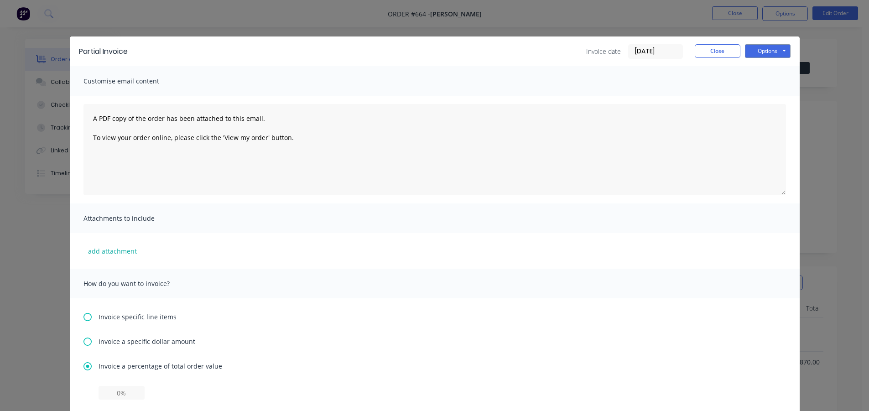
scroll to position [182, 0]
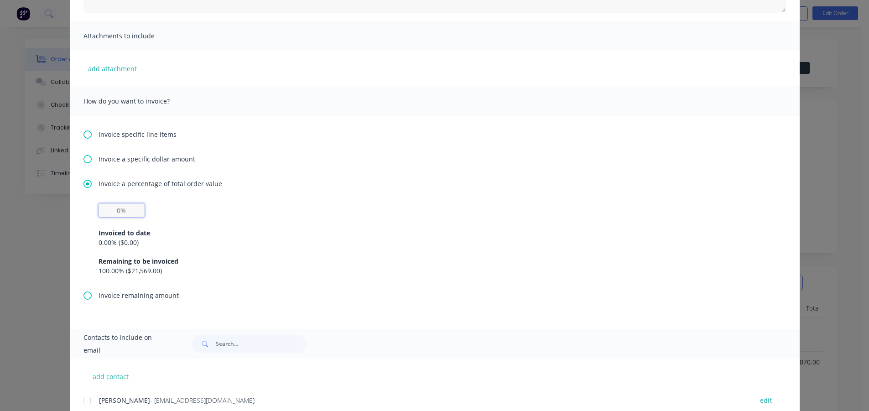
click at [117, 210] on input "text" at bounding box center [122, 210] width 46 height 14
type input "49%"
click at [365, 214] on div "49% Invoiced to date 0.00 % ( $0.00 ) Remaining to be invoiced 100.00 % ( $21,5…" at bounding box center [435, 239] width 672 height 72
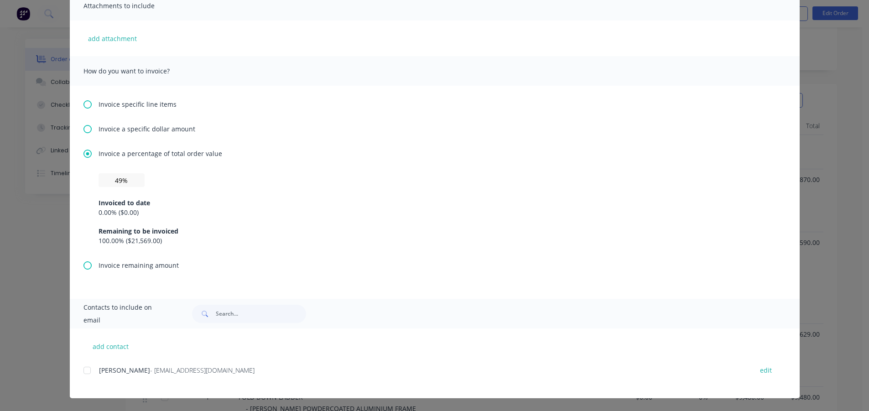
click at [261, 223] on div "Invoiced to date 0.00 % ( $0.00 ) Remaining to be invoiced 100.00 % ( $21,569.0…" at bounding box center [435, 216] width 672 height 58
click at [81, 369] on div at bounding box center [87, 370] width 18 height 18
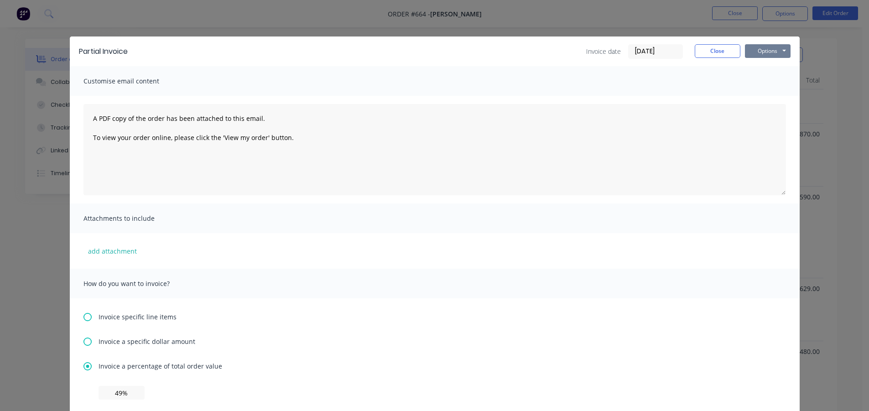
click at [759, 51] on button "Options" at bounding box center [768, 51] width 46 height 14
click at [762, 67] on button "Preview" at bounding box center [774, 67] width 58 height 15
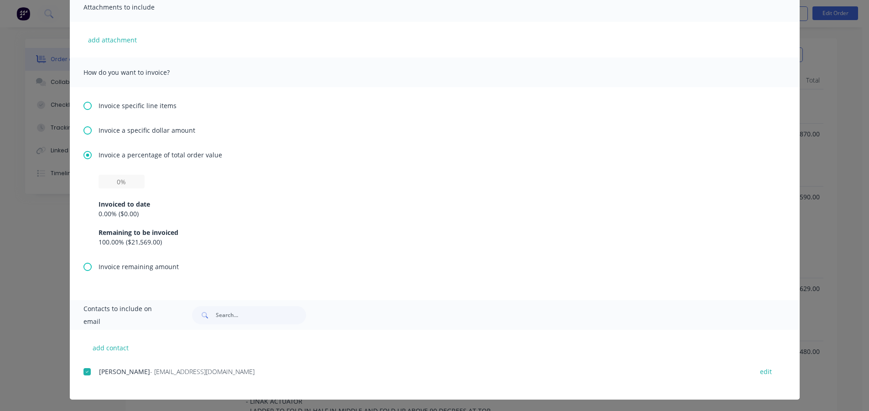
scroll to position [213, 0]
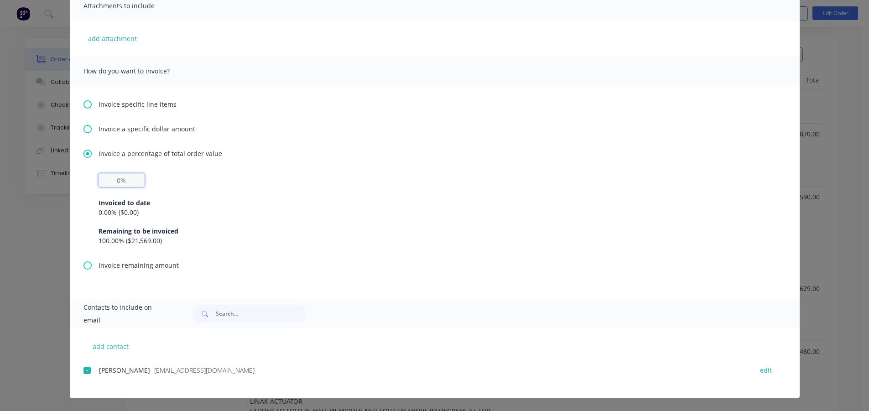
click at [118, 181] on input "text" at bounding box center [122, 180] width 46 height 14
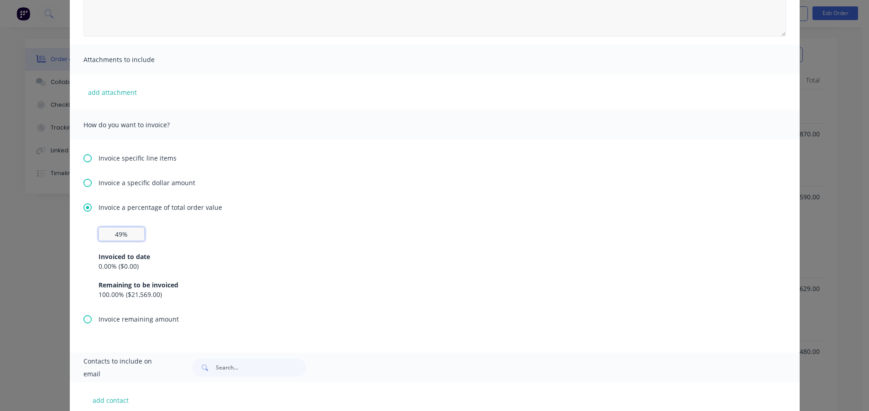
scroll to position [0, 0]
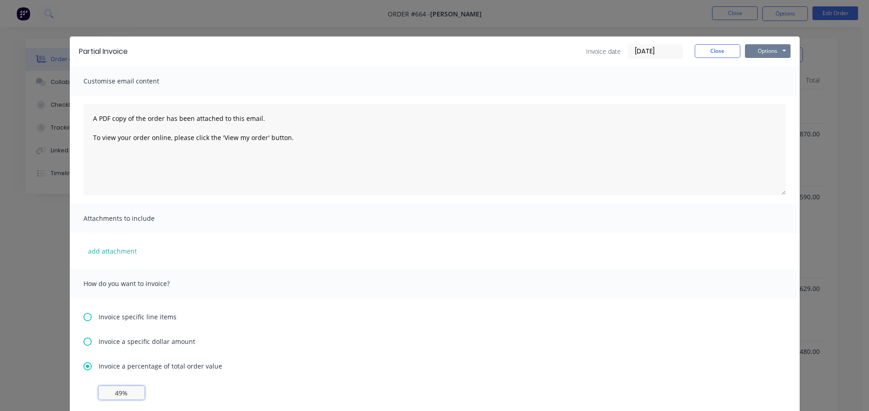
type input "49%"
click at [765, 49] on button "Options" at bounding box center [768, 51] width 46 height 14
click at [769, 62] on button "Preview" at bounding box center [774, 67] width 58 height 15
click at [88, 115] on textarea "A PDF copy of the order has been attached to this email. To view your order onl…" at bounding box center [434, 149] width 702 height 91
click at [90, 125] on textarea "A PDF copy of the order has been attached to this email. To view your order onl…" at bounding box center [434, 149] width 702 height 91
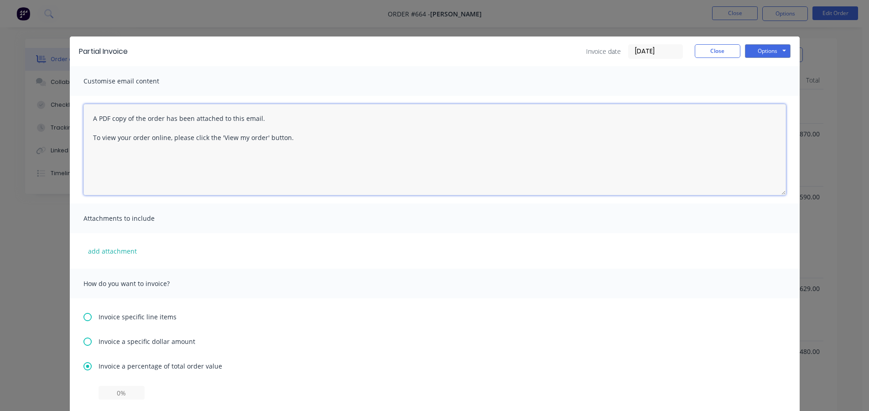
type textarea "A PDF copy of the order has been attached to this email. To view your order onl…"
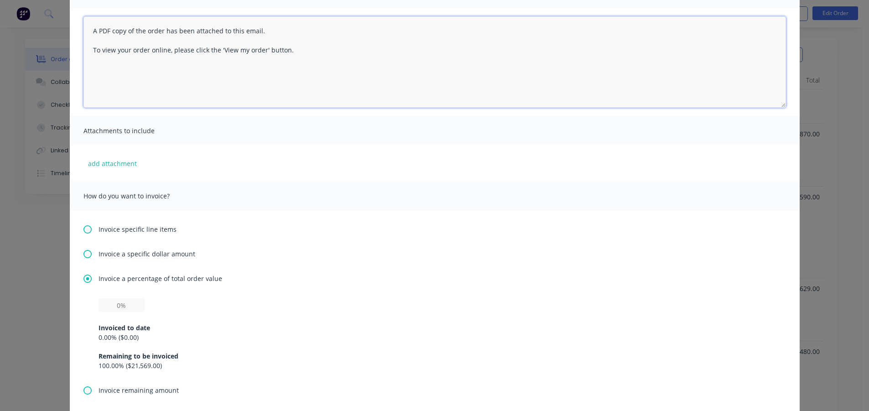
scroll to position [91, 0]
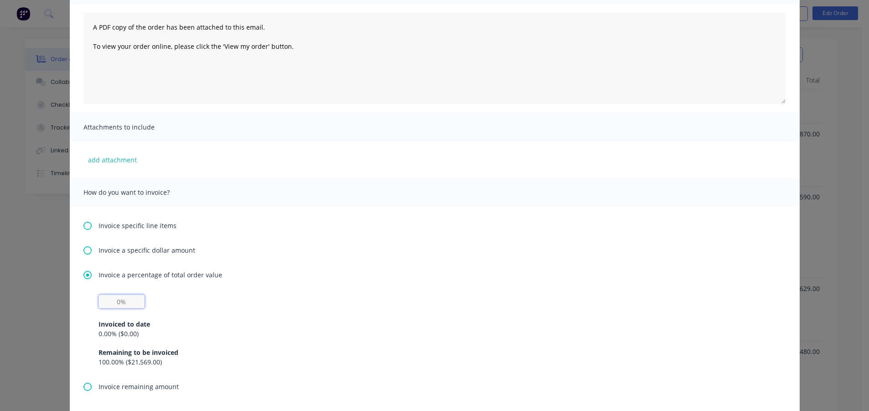
click at [116, 304] on input "text" at bounding box center [122, 302] width 46 height 14
type input "49%"
click at [446, 309] on div "Invoiced to date 0.00 % ( $0.00 ) Remaining to be invoiced 100.00 % ( $21,569.0…" at bounding box center [435, 337] width 672 height 58
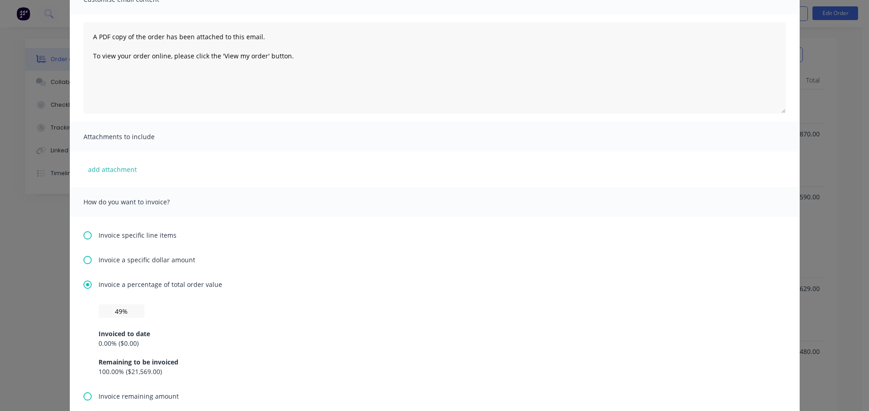
scroll to position [0, 0]
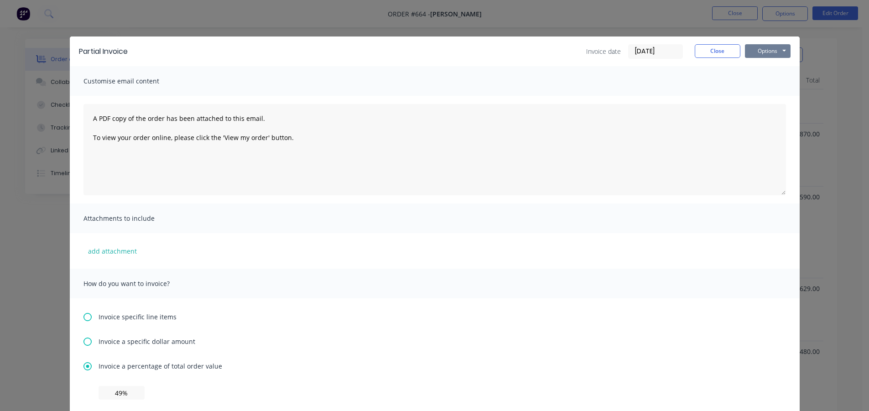
click at [762, 55] on button "Options" at bounding box center [768, 51] width 46 height 14
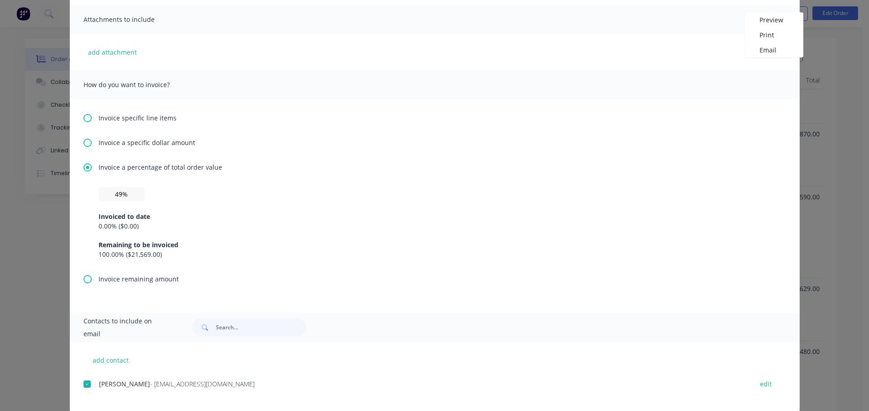
scroll to position [213, 0]
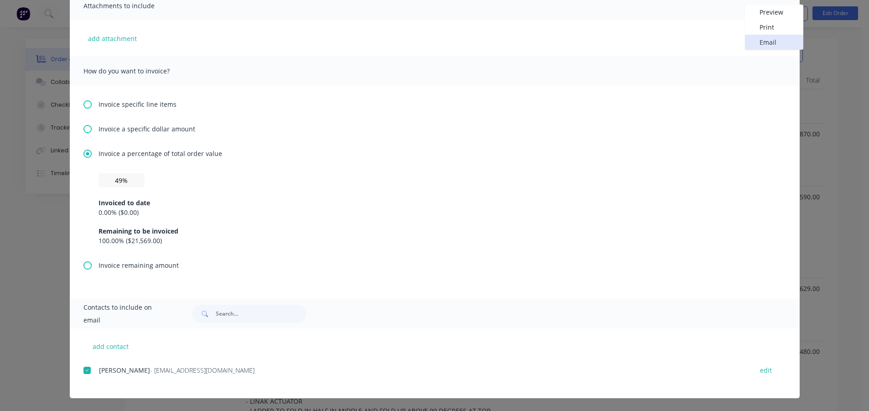
click at [763, 40] on button "Email" at bounding box center [774, 42] width 58 height 15
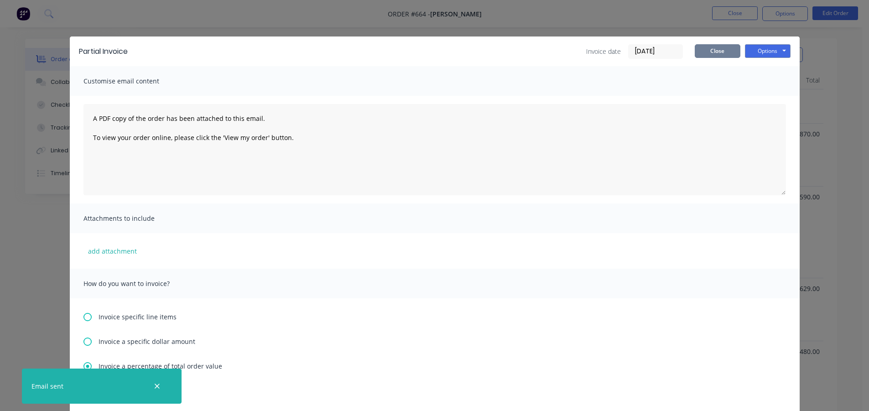
click at [714, 53] on button "Close" at bounding box center [718, 51] width 46 height 14
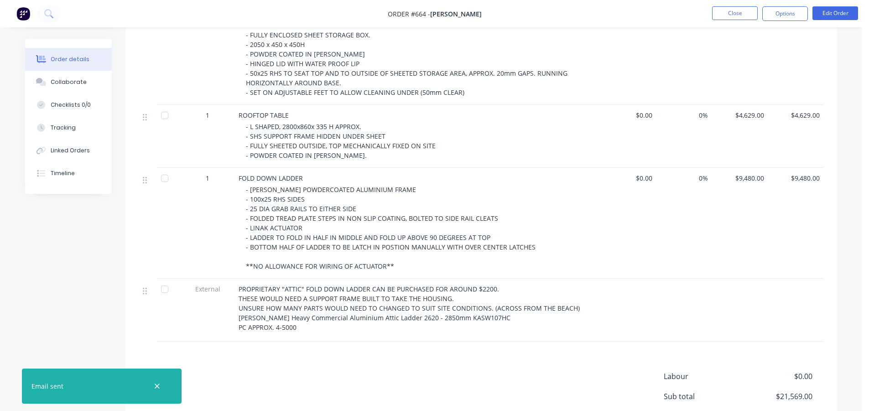
scroll to position [182, 0]
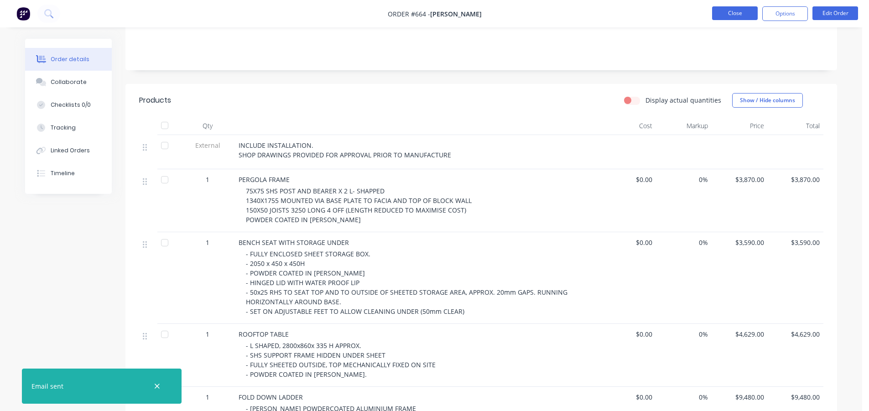
click at [732, 17] on button "Close" at bounding box center [735, 13] width 46 height 14
